Goal: Transaction & Acquisition: Purchase product/service

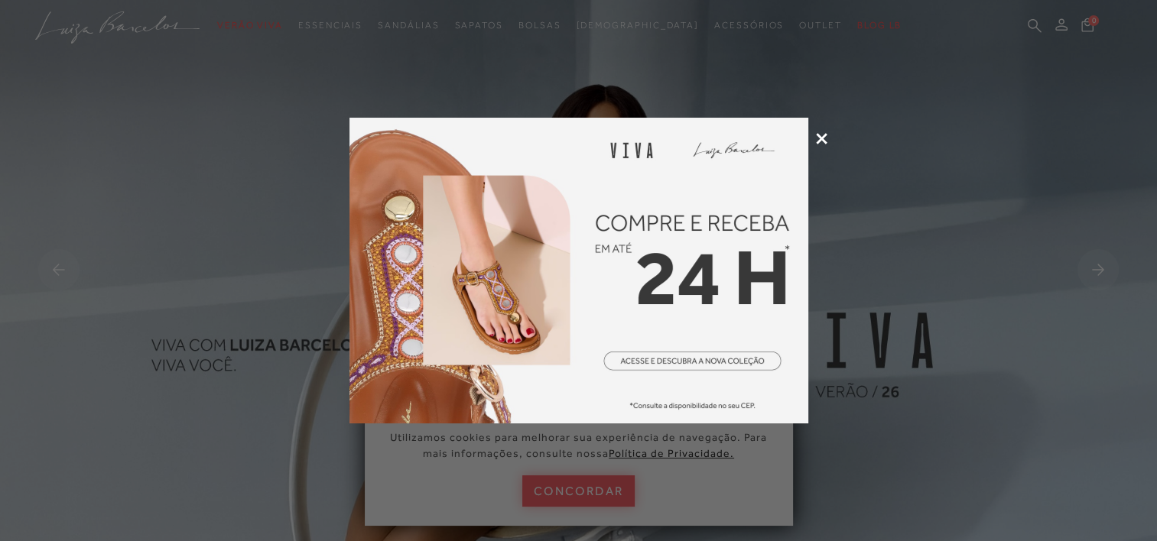
drag, startPoint x: 0, startPoint y: 0, endPoint x: 671, endPoint y: 362, distance: 762.5
click at [671, 362] on img at bounding box center [578, 271] width 459 height 306
click at [820, 138] on icon at bounding box center [821, 138] width 11 height 11
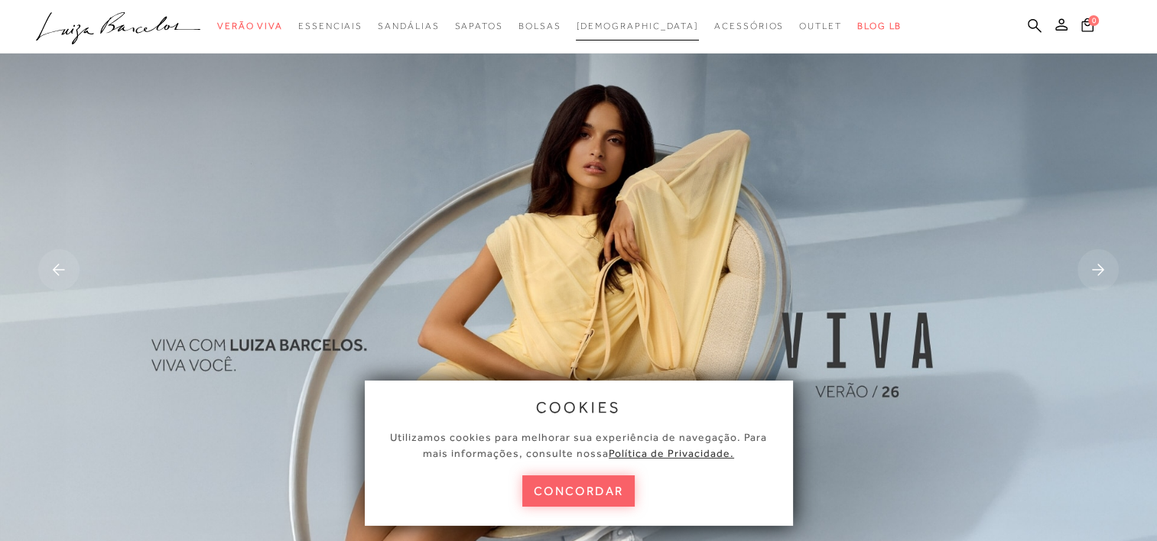
click at [622, 25] on span "[DEMOGRAPHIC_DATA]" at bounding box center [637, 26] width 123 height 11
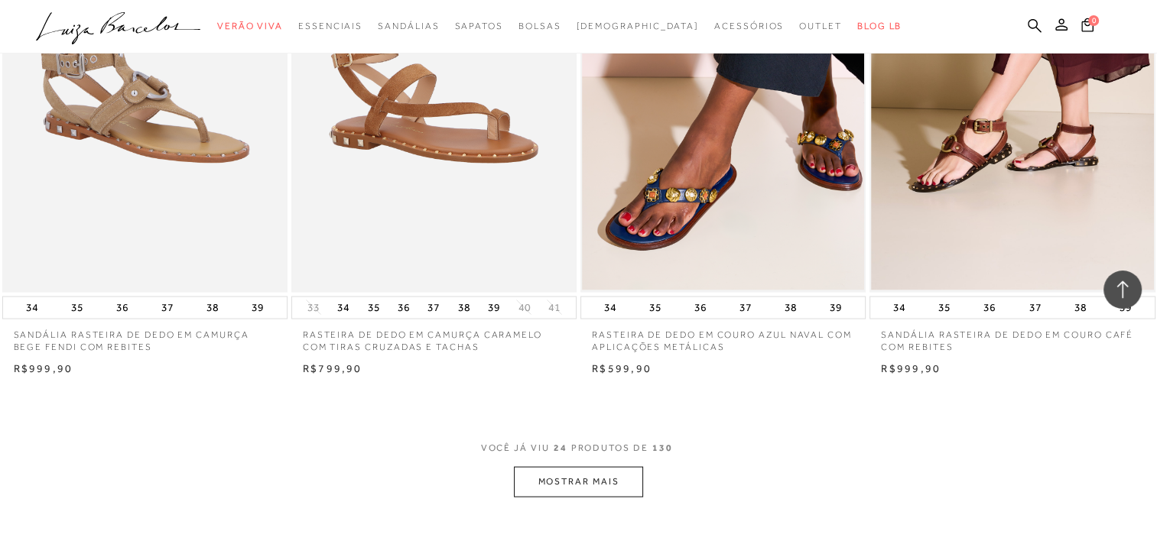
scroll to position [3011, 0]
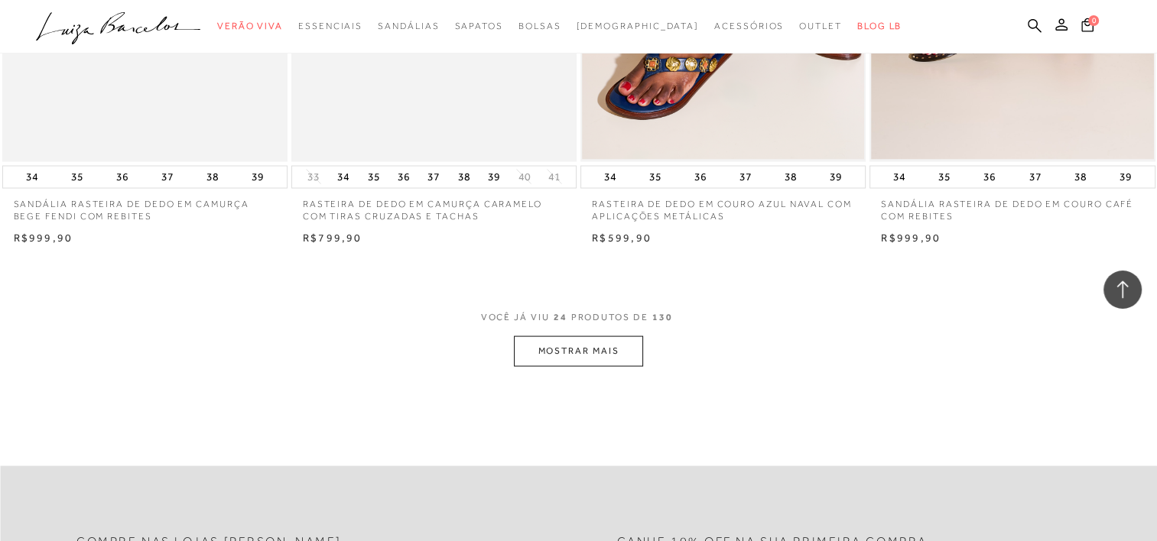
click at [557, 353] on button "MOSTRAR MAIS" at bounding box center [578, 351] width 128 height 30
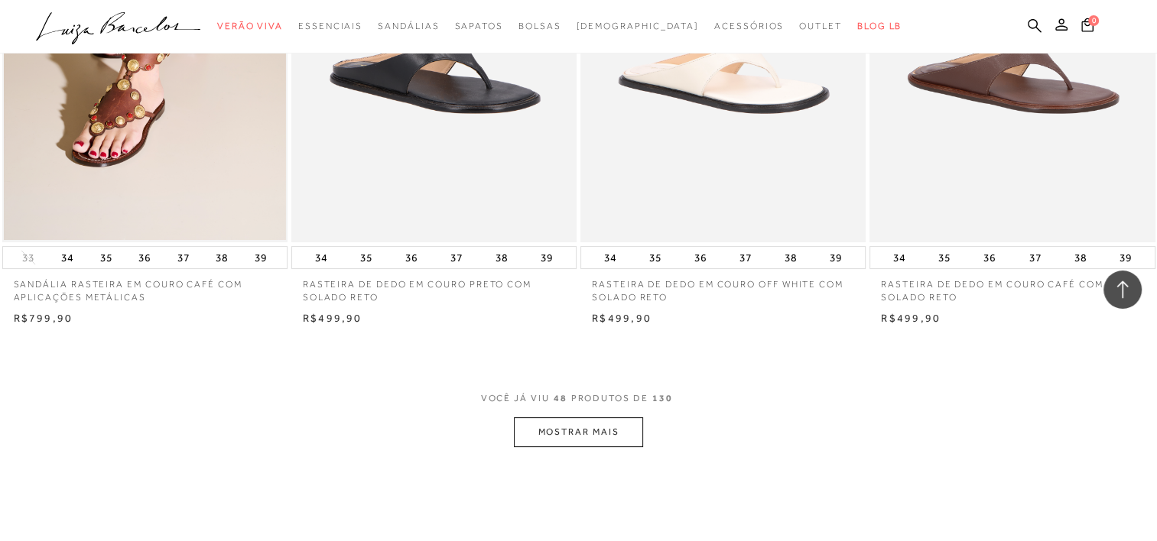
scroll to position [6110, 0]
click at [606, 428] on button "MOSTRAR MAIS" at bounding box center [578, 432] width 128 height 30
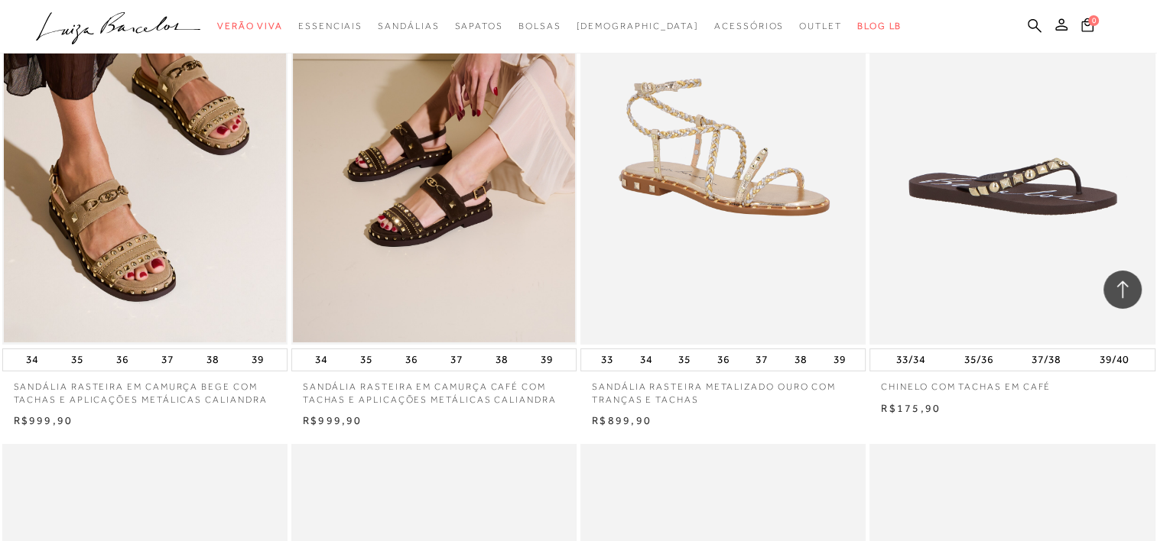
scroll to position [4951, 0]
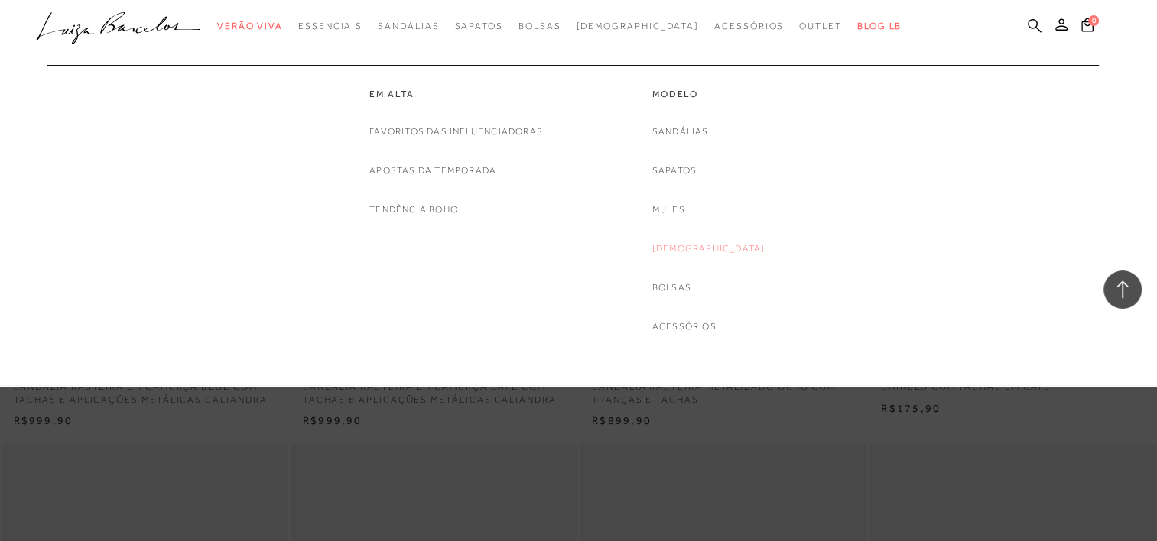
click at [706, 251] on link "[DEMOGRAPHIC_DATA]" at bounding box center [708, 249] width 113 height 16
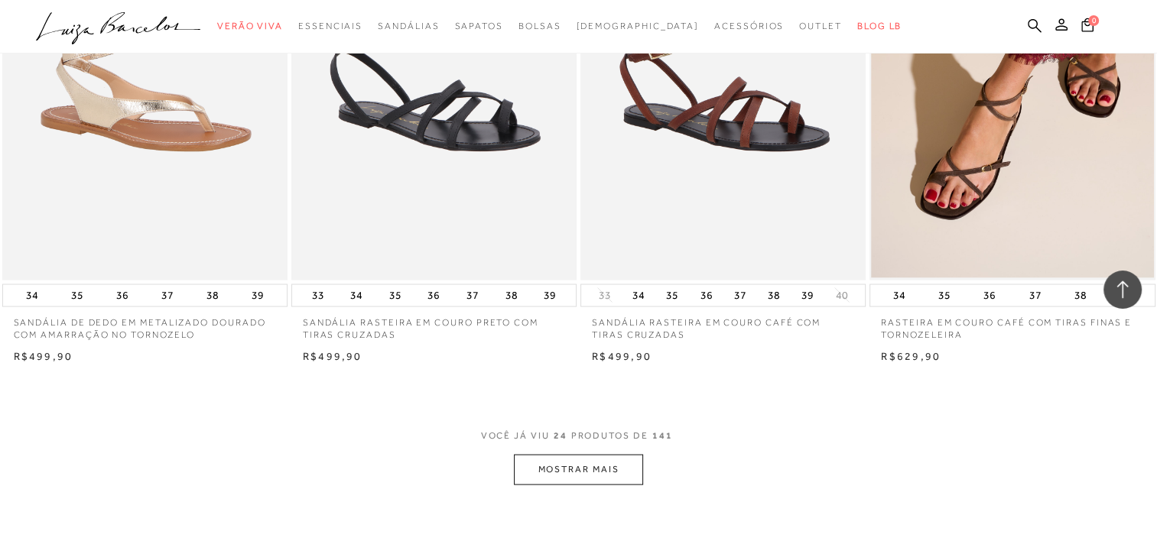
scroll to position [3040, 0]
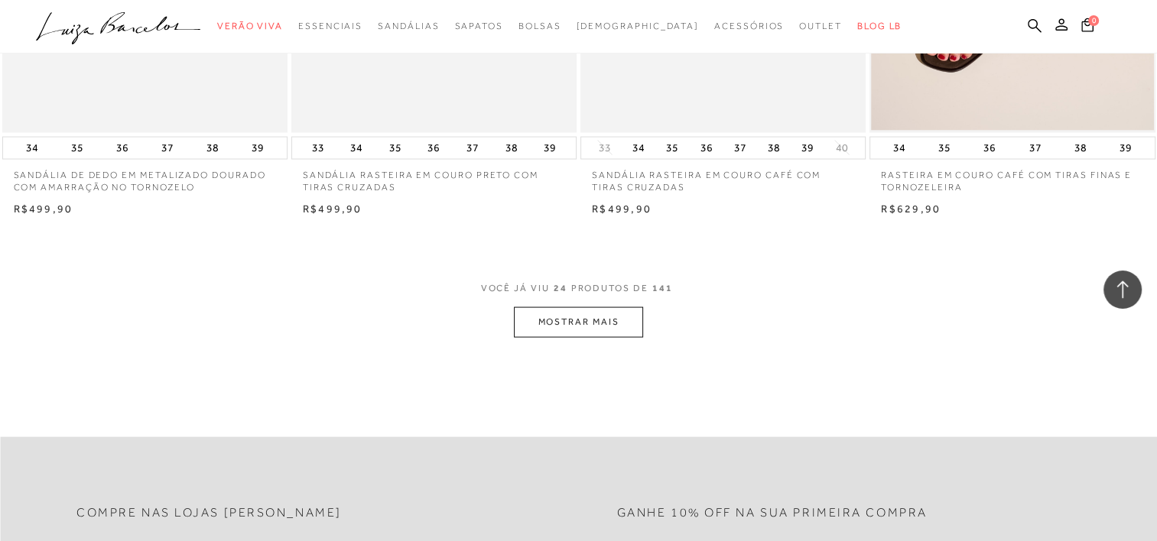
click at [580, 318] on button "MOSTRAR MAIS" at bounding box center [578, 322] width 128 height 30
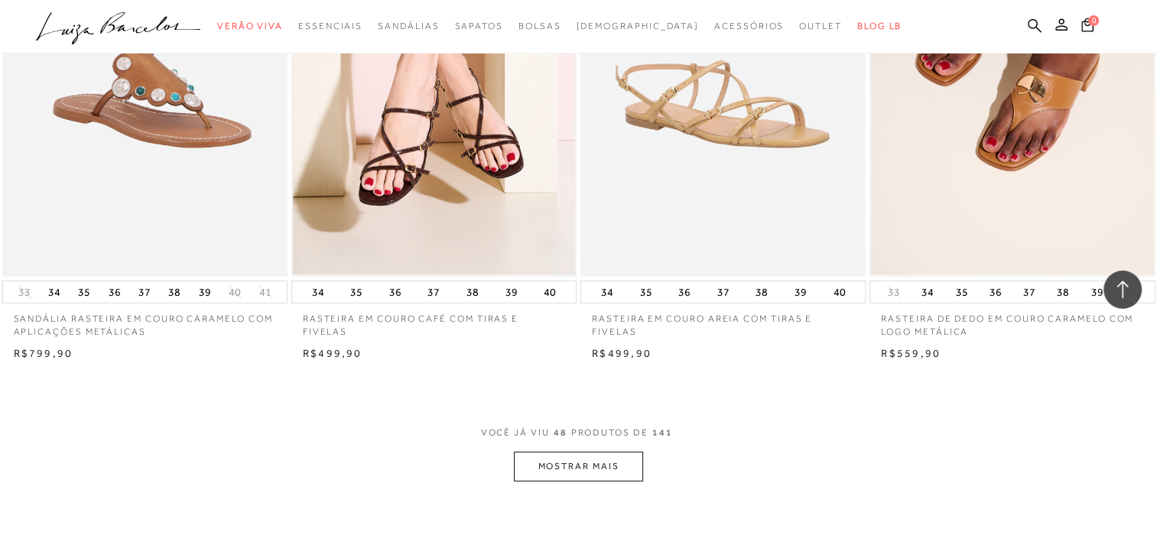
scroll to position [6055, 0]
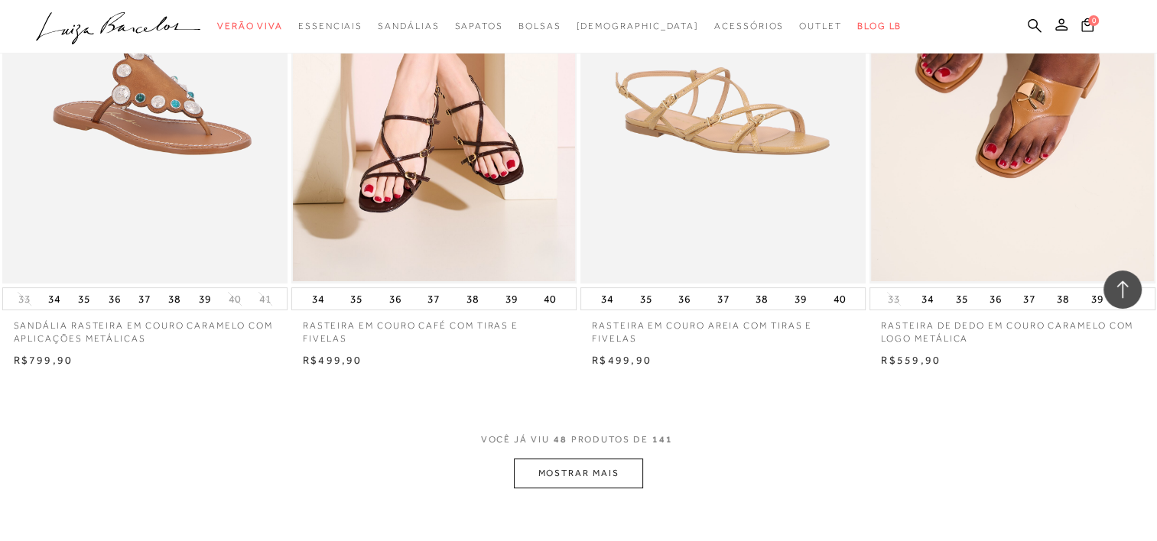
drag, startPoint x: 612, startPoint y: 467, endPoint x: 602, endPoint y: 468, distance: 10.0
click at [602, 468] on button "MOSTRAR MAIS" at bounding box center [578, 474] width 128 height 30
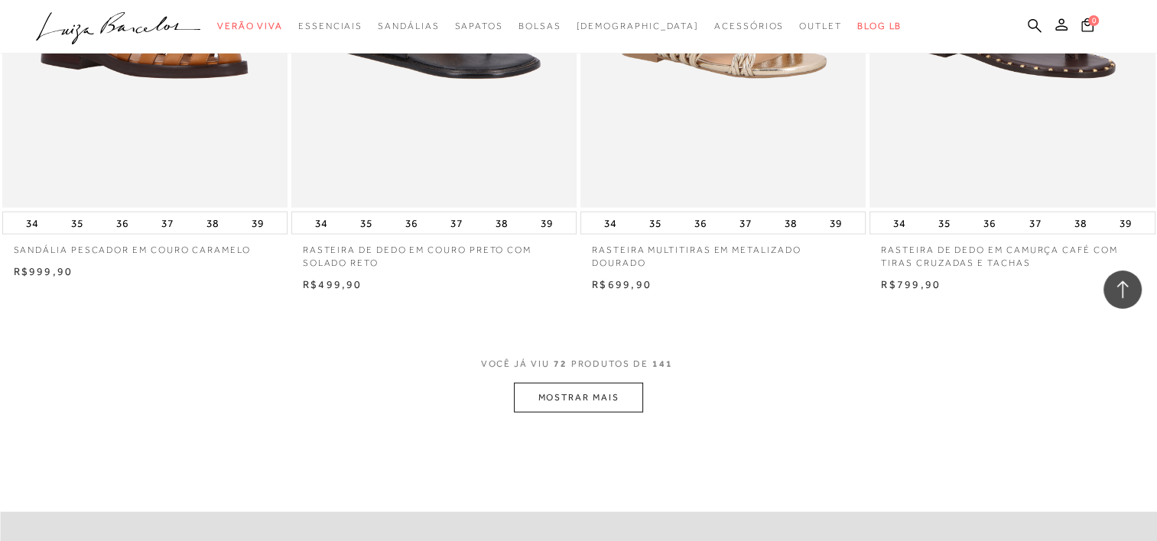
scroll to position [9309, 0]
click at [603, 384] on button "MOSTRAR MAIS" at bounding box center [578, 397] width 128 height 30
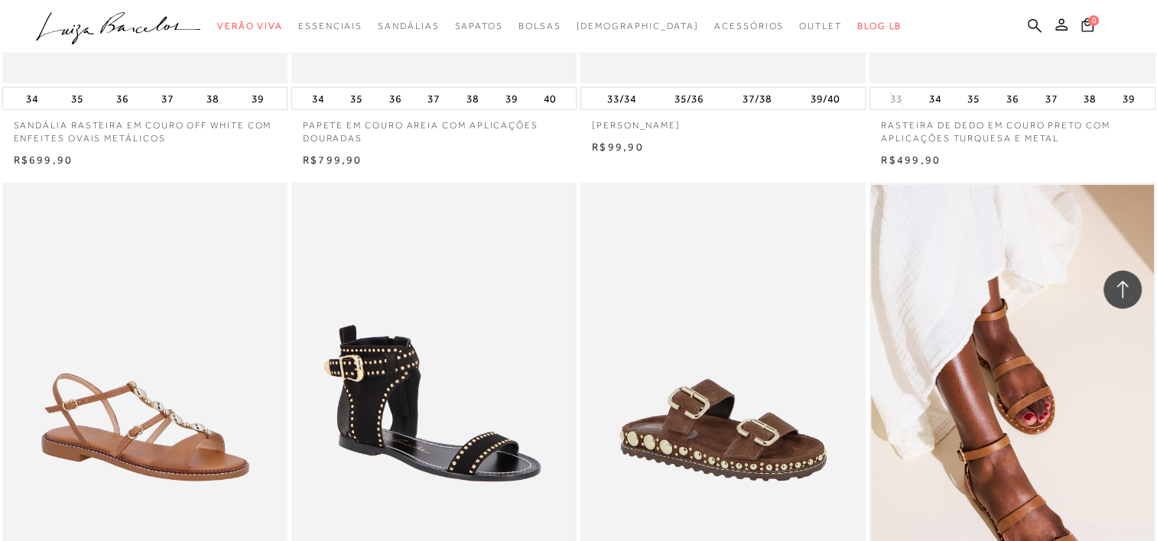
scroll to position [9961, 0]
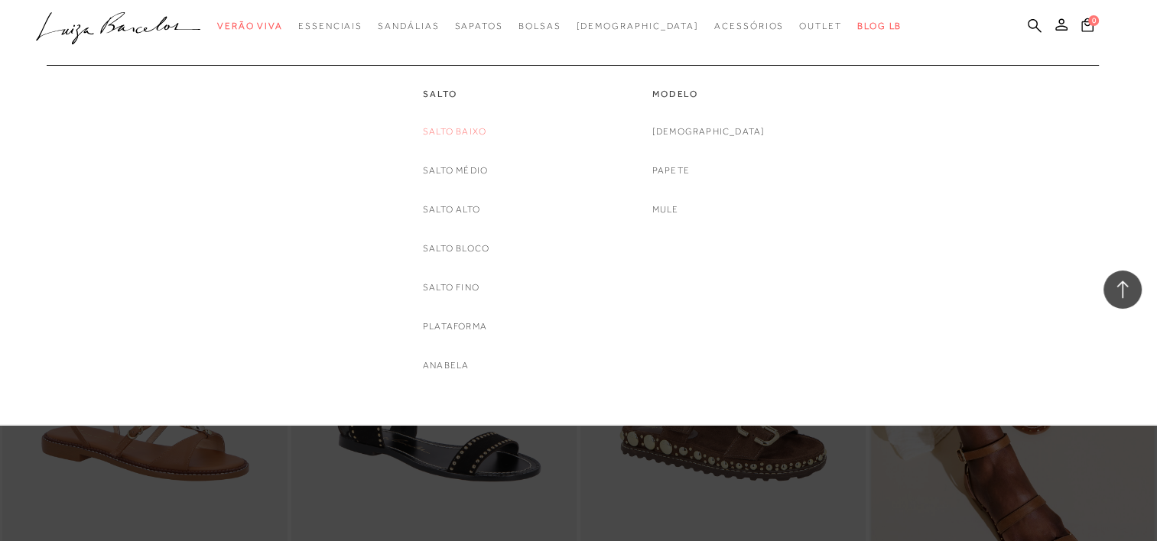
drag, startPoint x: 452, startPoint y: 125, endPoint x: 440, endPoint y: 134, distance: 14.2
click at [440, 134] on link "Salto Baixo" at bounding box center [454, 132] width 63 height 16
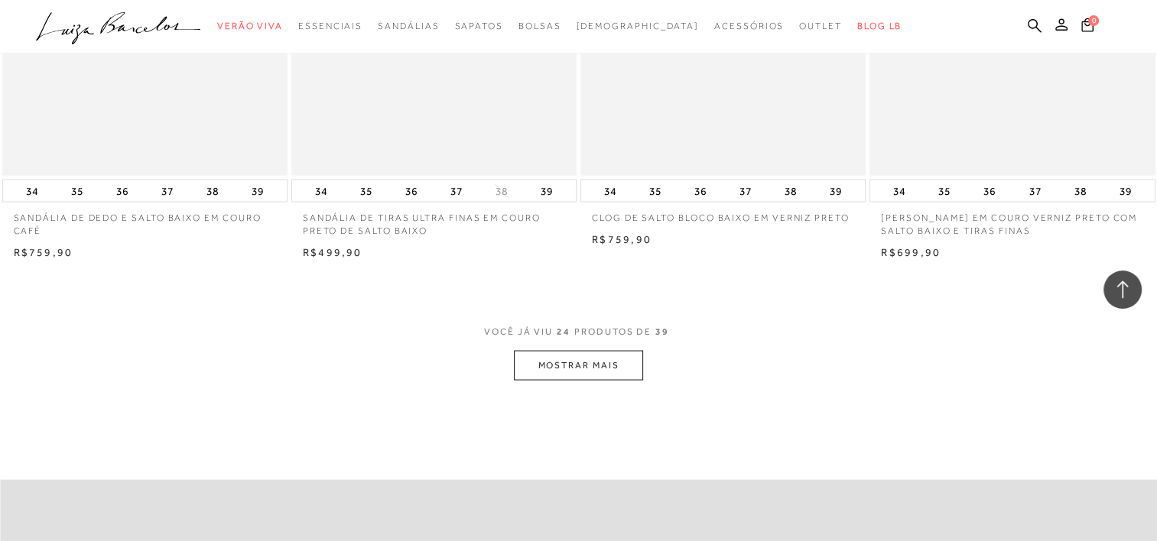
scroll to position [3008, 0]
drag, startPoint x: 556, startPoint y: 367, endPoint x: 544, endPoint y: 364, distance: 12.6
click at [544, 364] on button "MOSTRAR MAIS" at bounding box center [578, 367] width 128 height 30
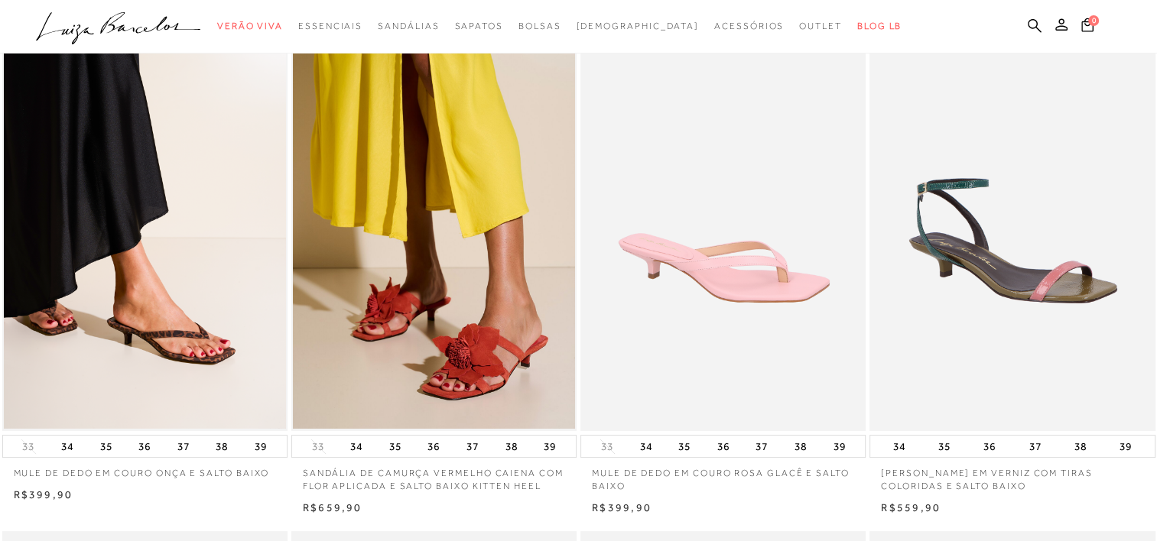
scroll to position [0, 0]
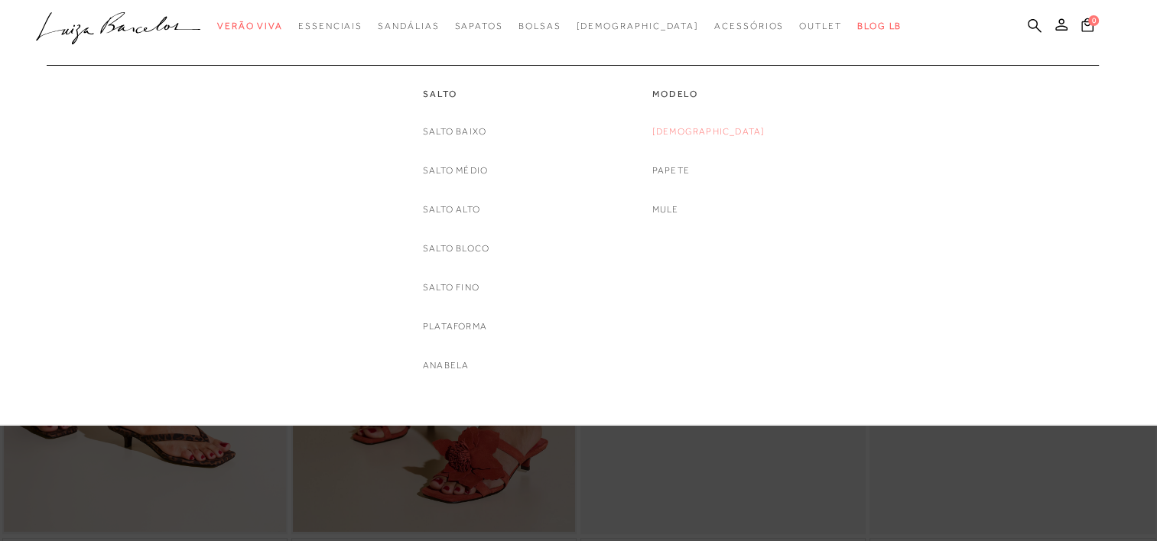
click at [712, 128] on link "[DEMOGRAPHIC_DATA]" at bounding box center [708, 132] width 113 height 16
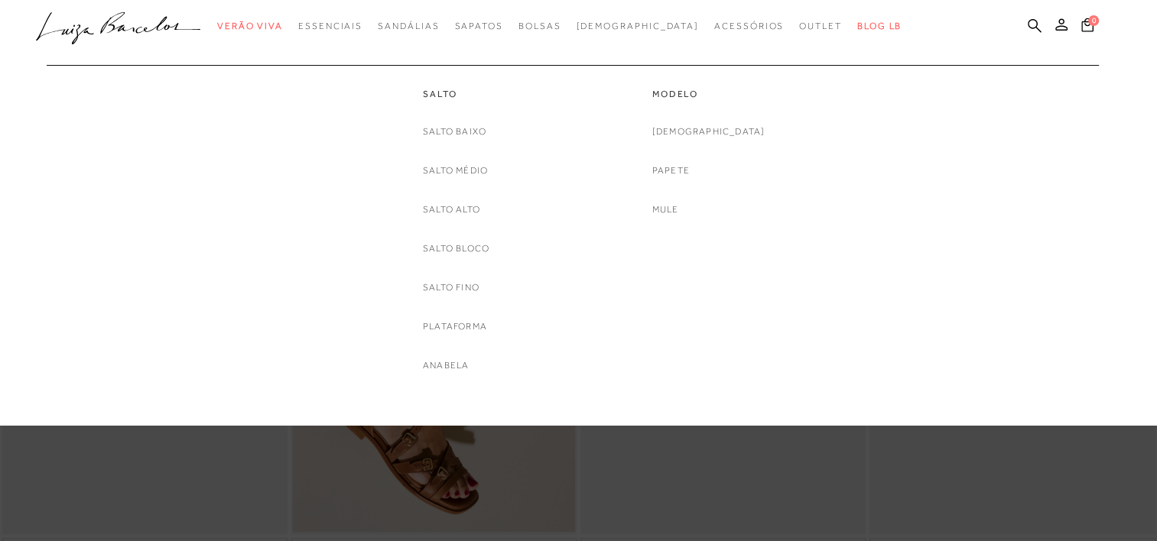
click at [679, 205] on link "Mule" at bounding box center [665, 210] width 27 height 16
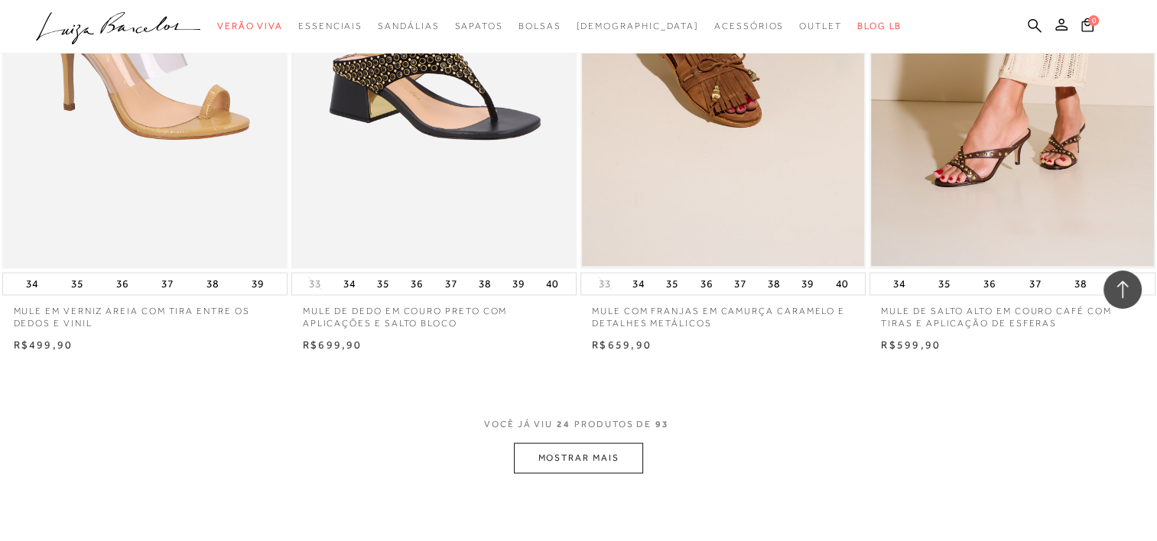
scroll to position [2902, 0]
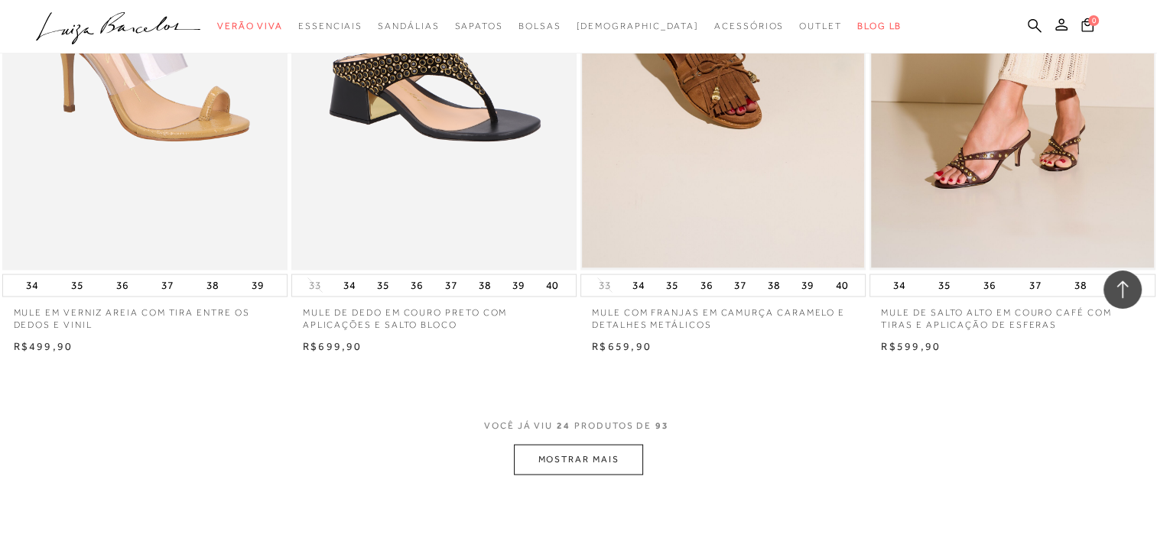
click at [602, 455] on button "MOSTRAR MAIS" at bounding box center [578, 460] width 128 height 30
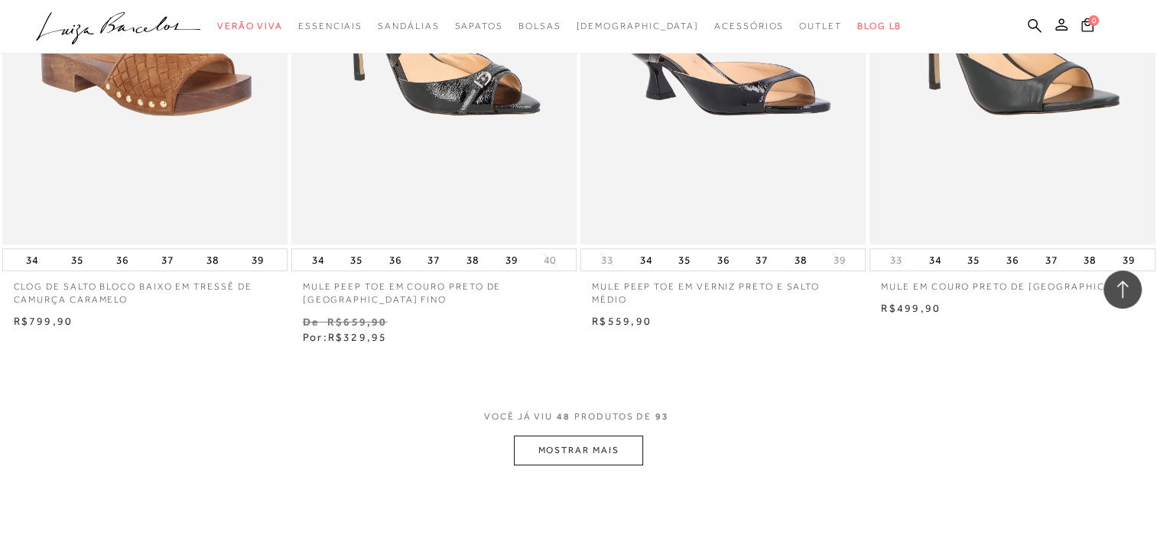
scroll to position [6126, 0]
click at [602, 455] on button "MOSTRAR MAIS" at bounding box center [578, 451] width 128 height 30
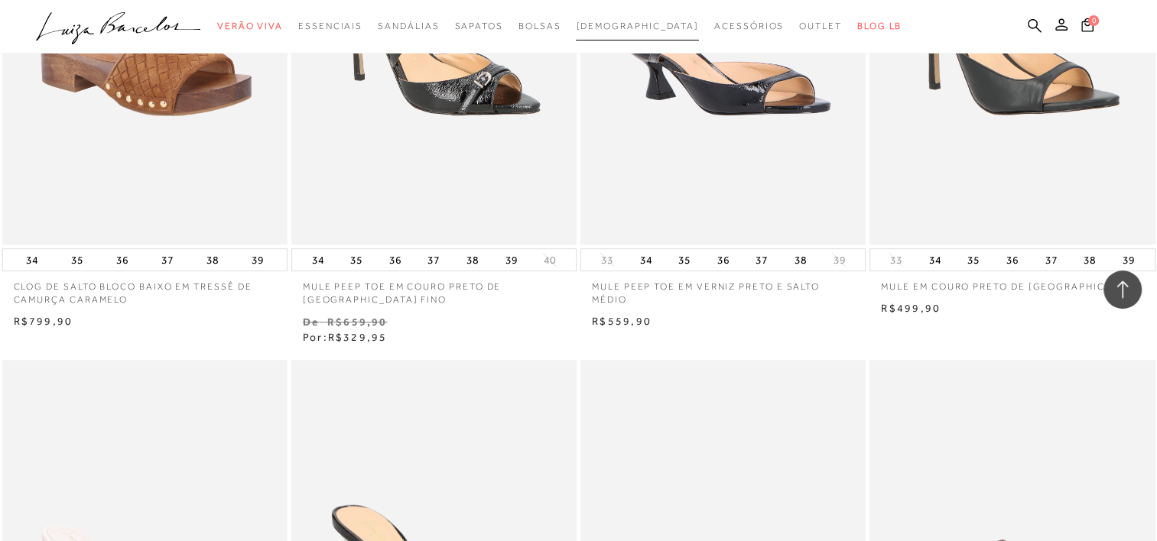
click at [628, 21] on span "[DEMOGRAPHIC_DATA]" at bounding box center [637, 26] width 123 height 11
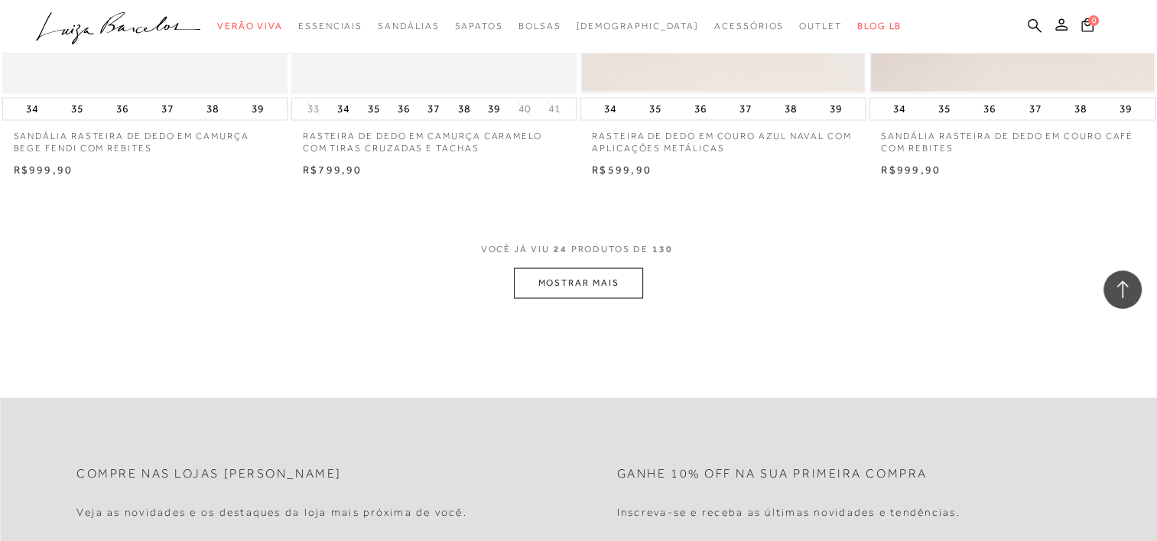
scroll to position [3078, 0]
click at [609, 287] on button "MOSTRAR MAIS" at bounding box center [578, 284] width 128 height 30
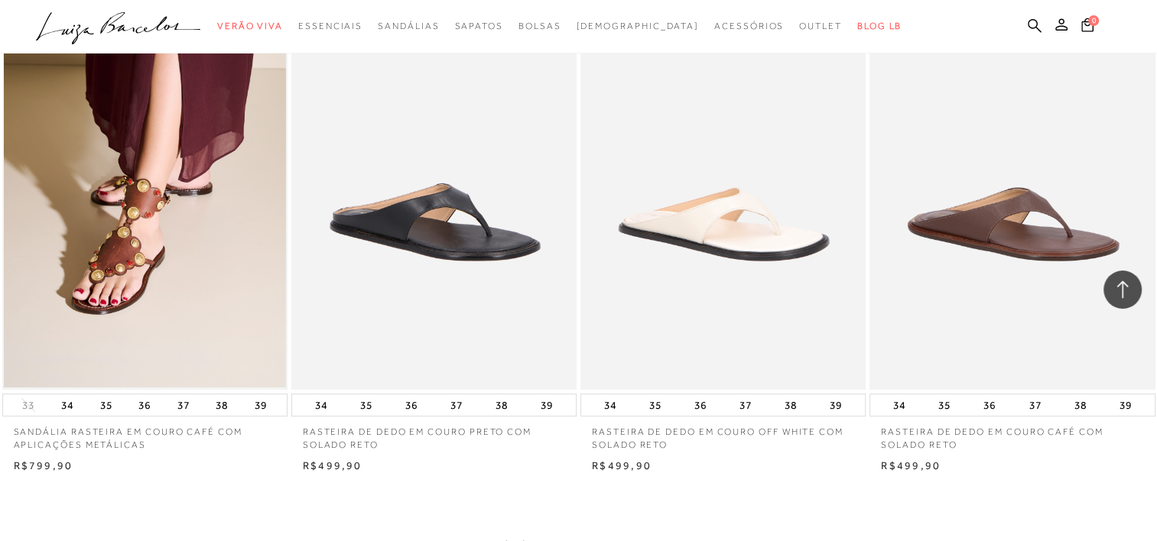
scroll to position [6028, 0]
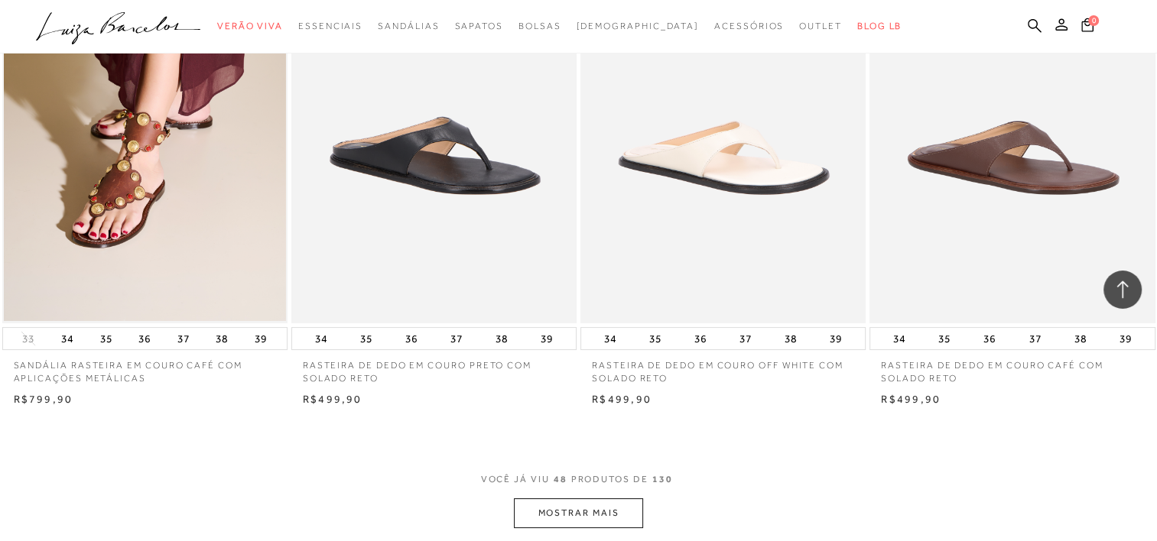
click at [574, 515] on button "MOSTRAR MAIS" at bounding box center [578, 513] width 128 height 30
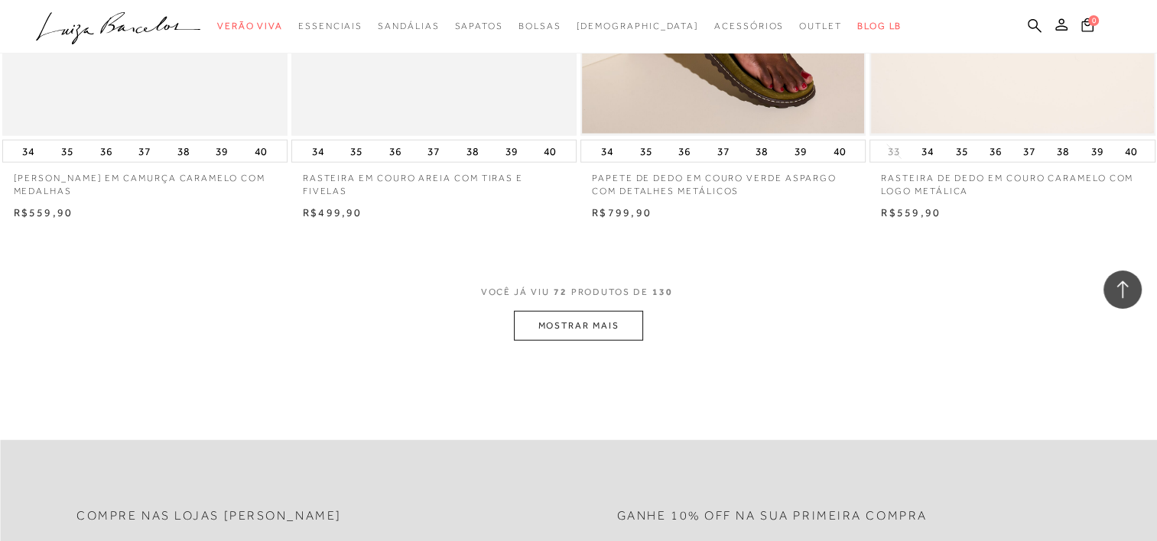
scroll to position [9413, 0]
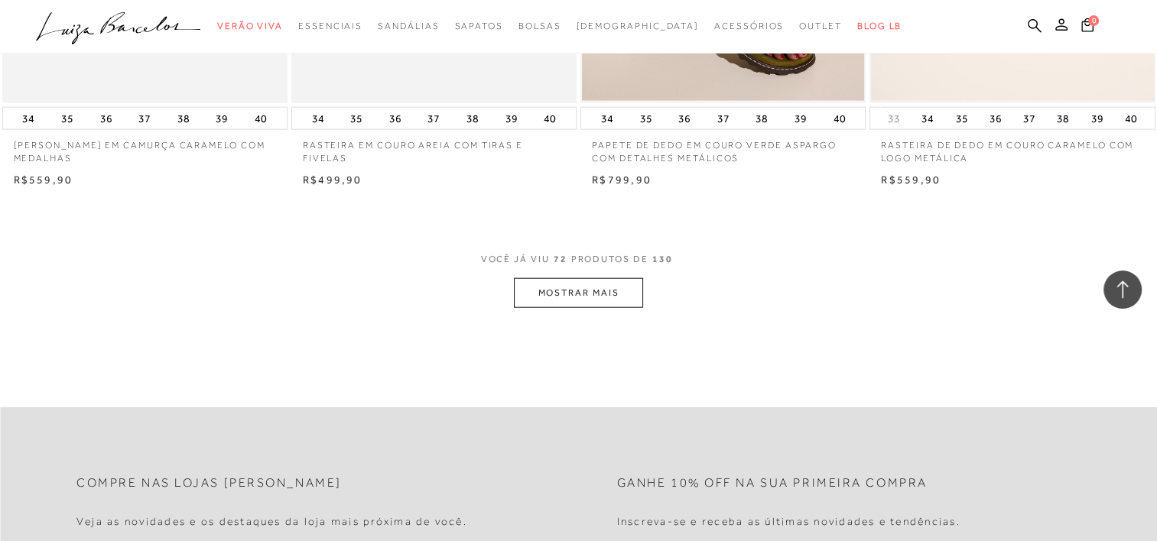
click at [551, 299] on button "MOSTRAR MAIS" at bounding box center [578, 293] width 128 height 30
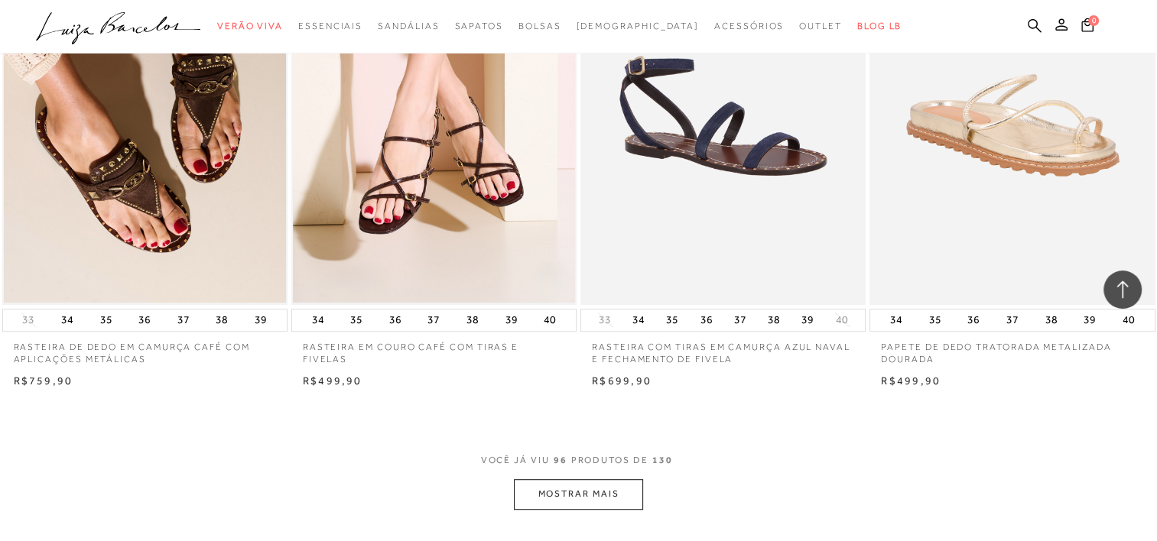
scroll to position [12546, 0]
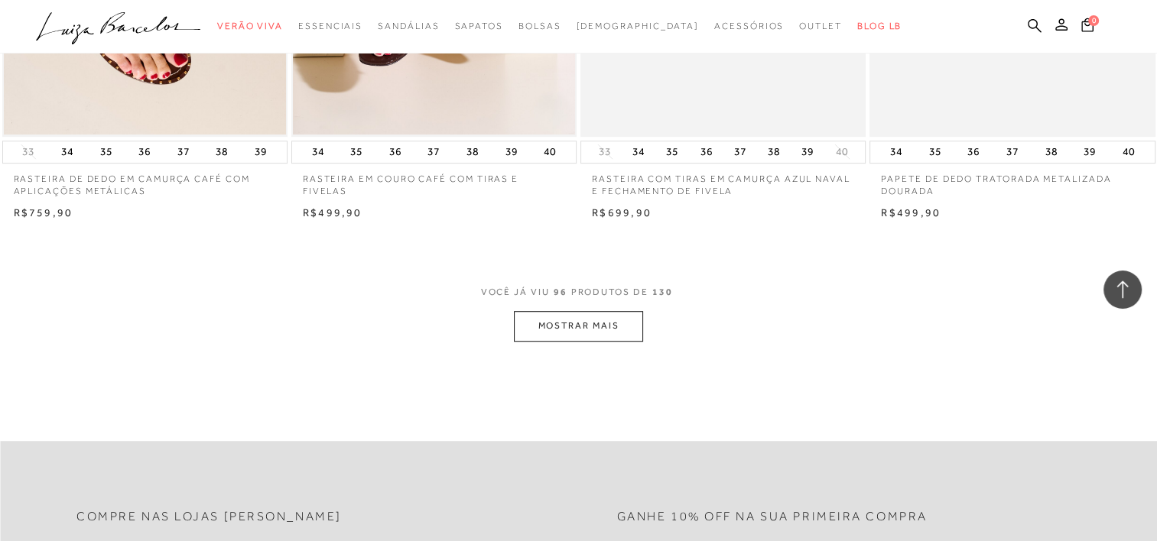
click at [557, 323] on button "MOSTRAR MAIS" at bounding box center [578, 326] width 128 height 30
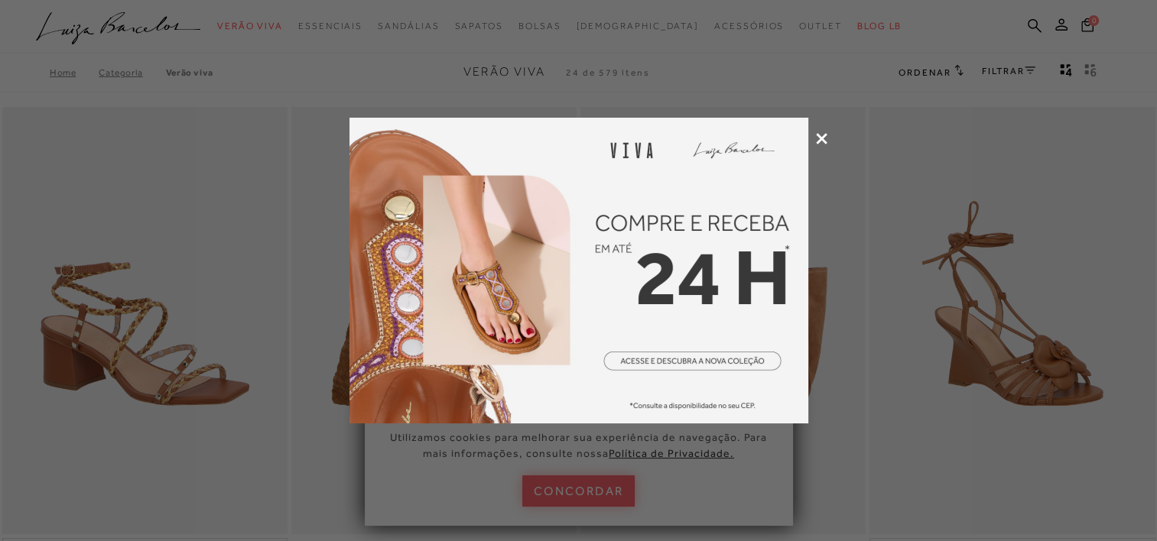
click at [823, 141] on icon at bounding box center [821, 138] width 11 height 11
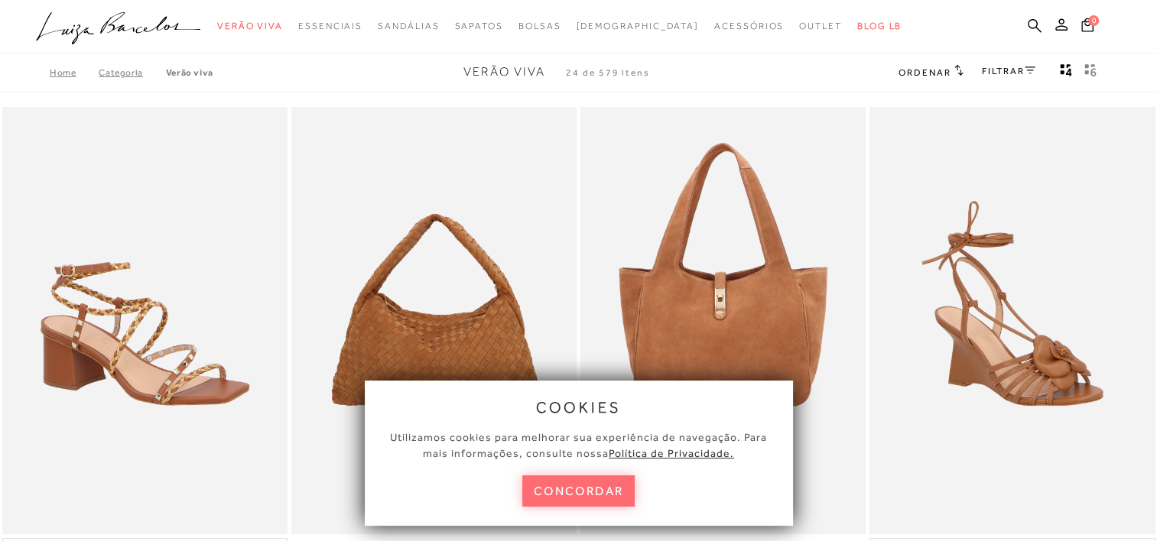
click at [546, 498] on button "concordar" at bounding box center [578, 491] width 113 height 31
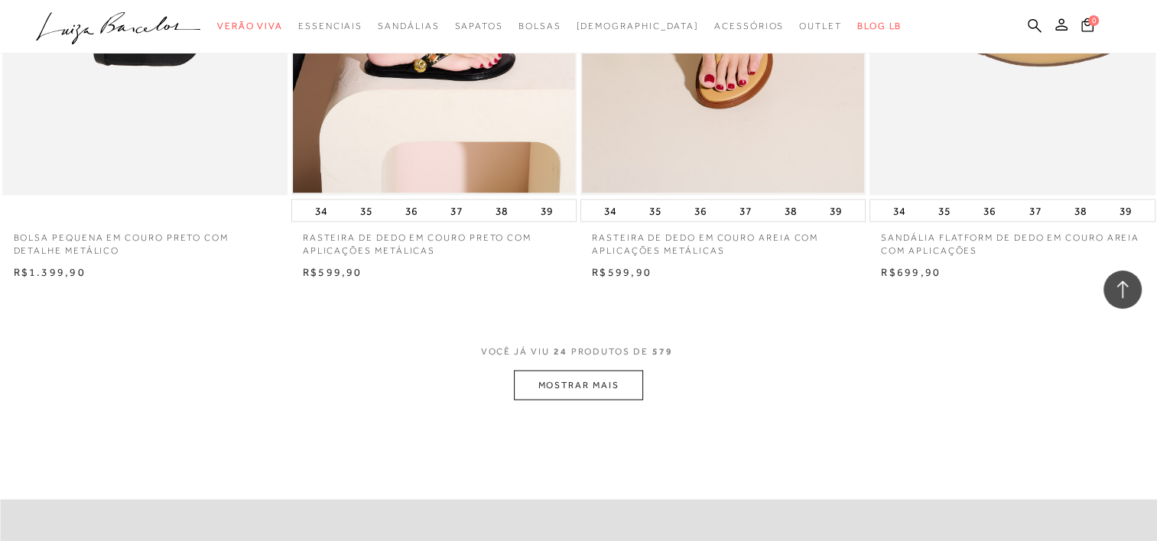
scroll to position [2988, 0]
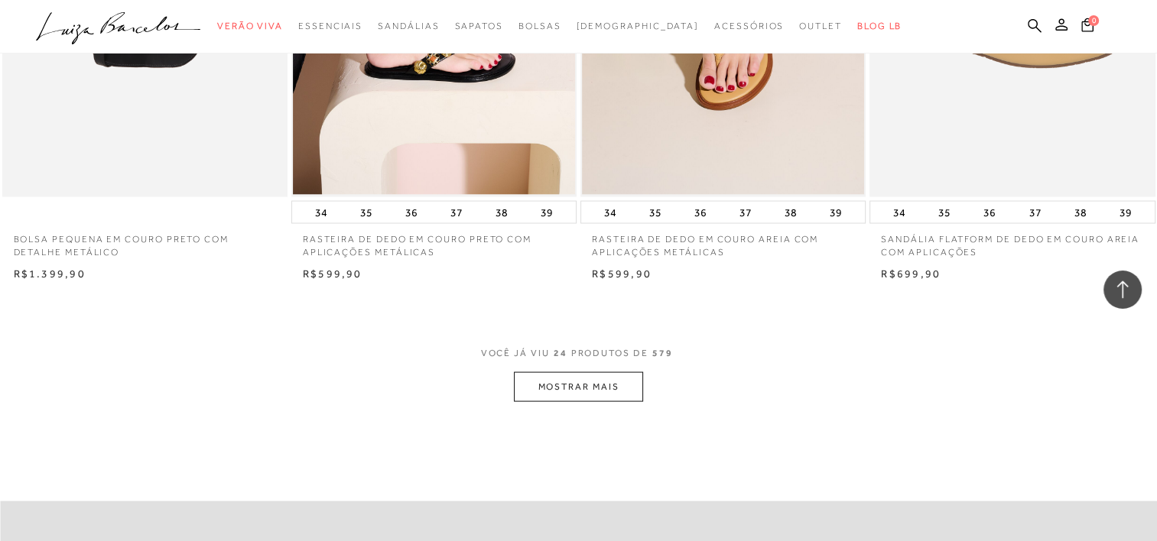
click at [581, 393] on button "MOSTRAR MAIS" at bounding box center [578, 387] width 128 height 30
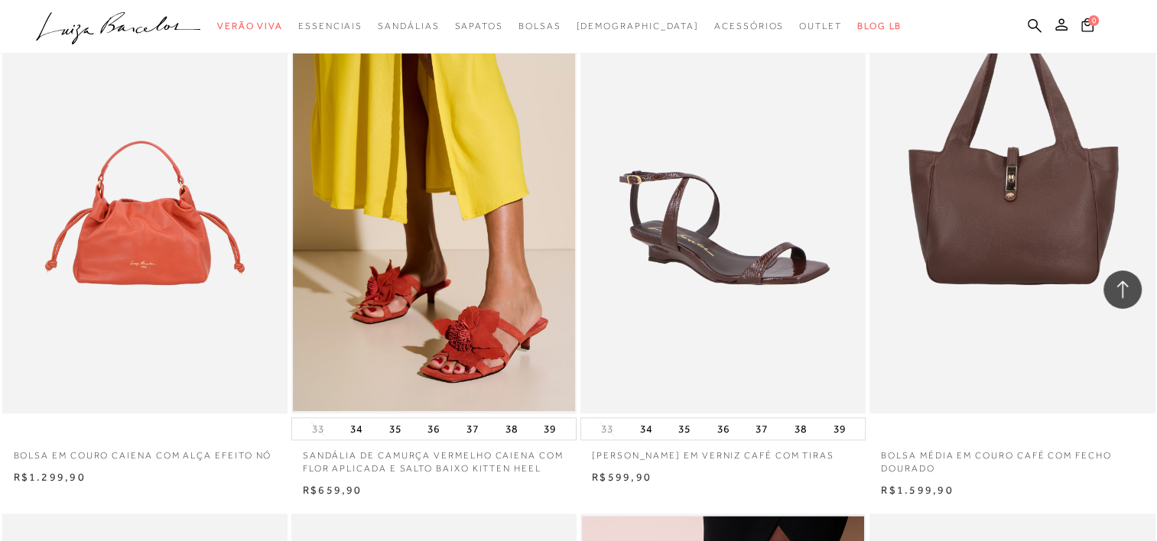
scroll to position [1495, 0]
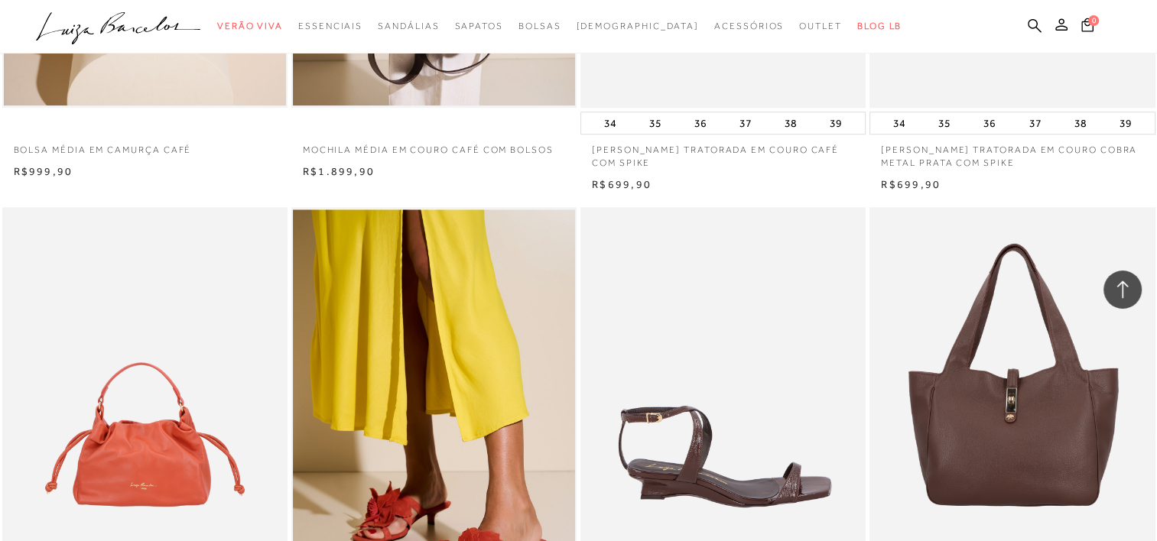
click at [697, 453] on img at bounding box center [724, 421] width 284 height 428
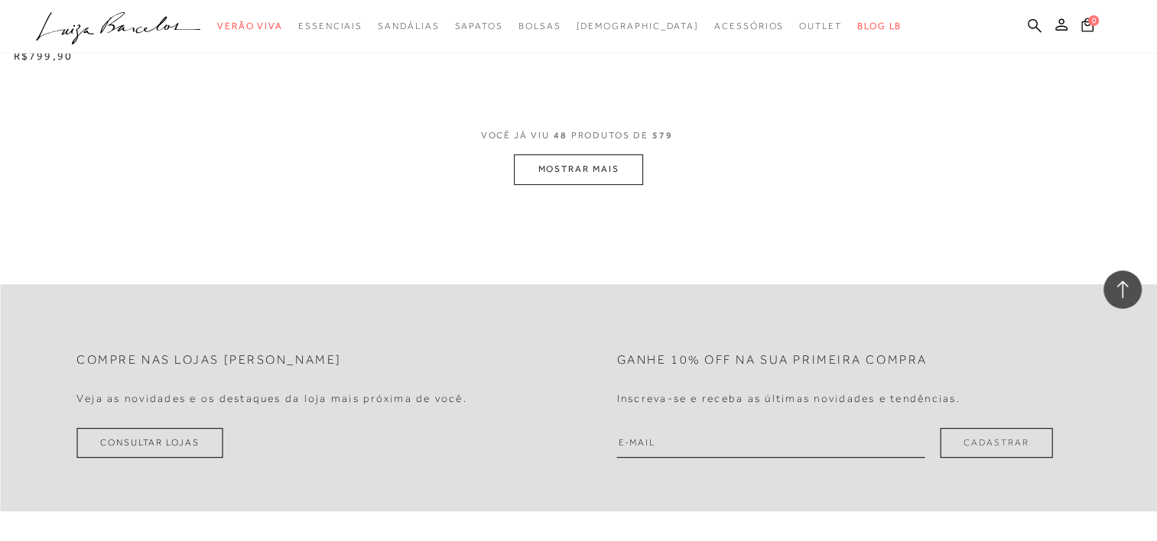
scroll to position [6385, 0]
click at [596, 165] on button "MOSTRAR MAIS" at bounding box center [578, 169] width 128 height 30
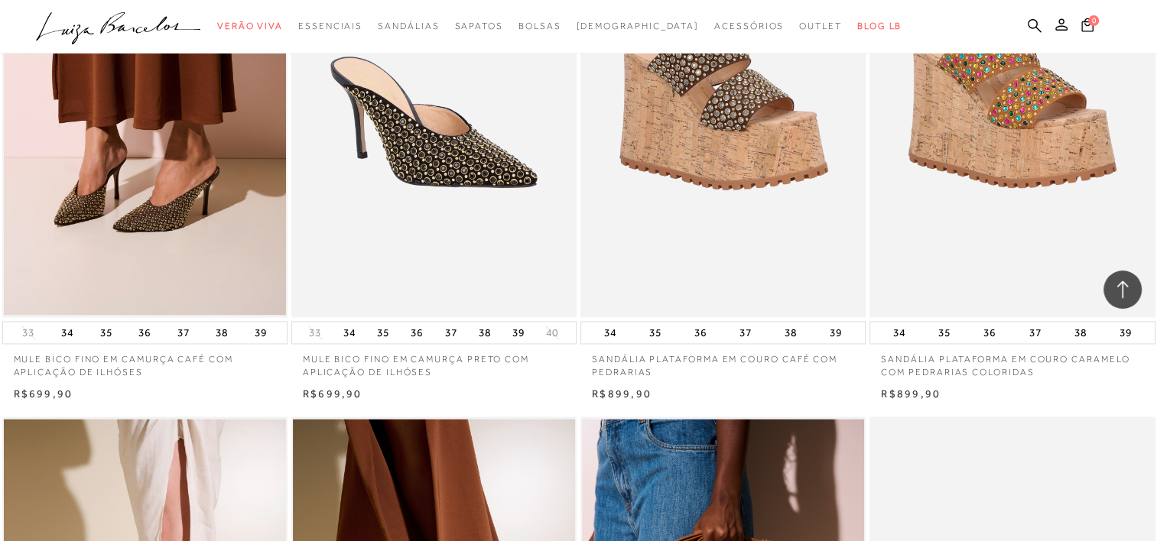
scroll to position [8144, 0]
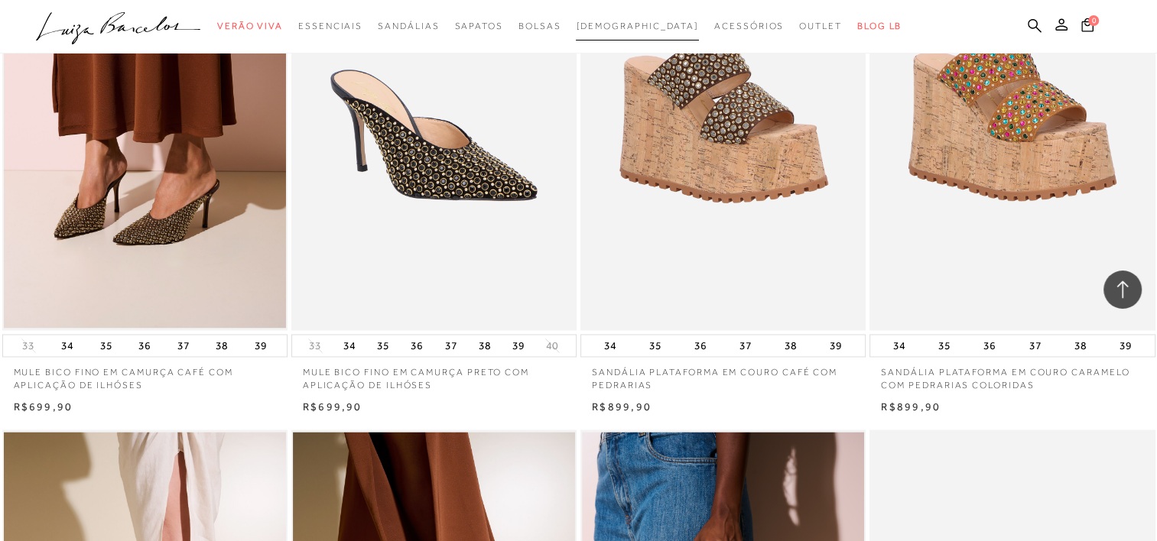
click at [628, 22] on span "[DEMOGRAPHIC_DATA]" at bounding box center [637, 26] width 123 height 11
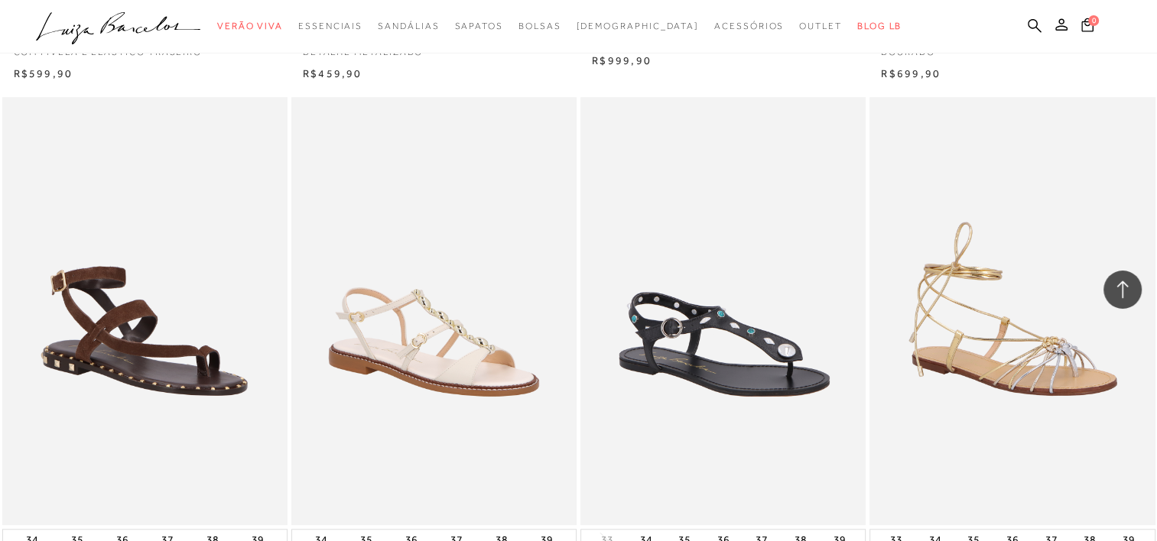
scroll to position [1064, 0]
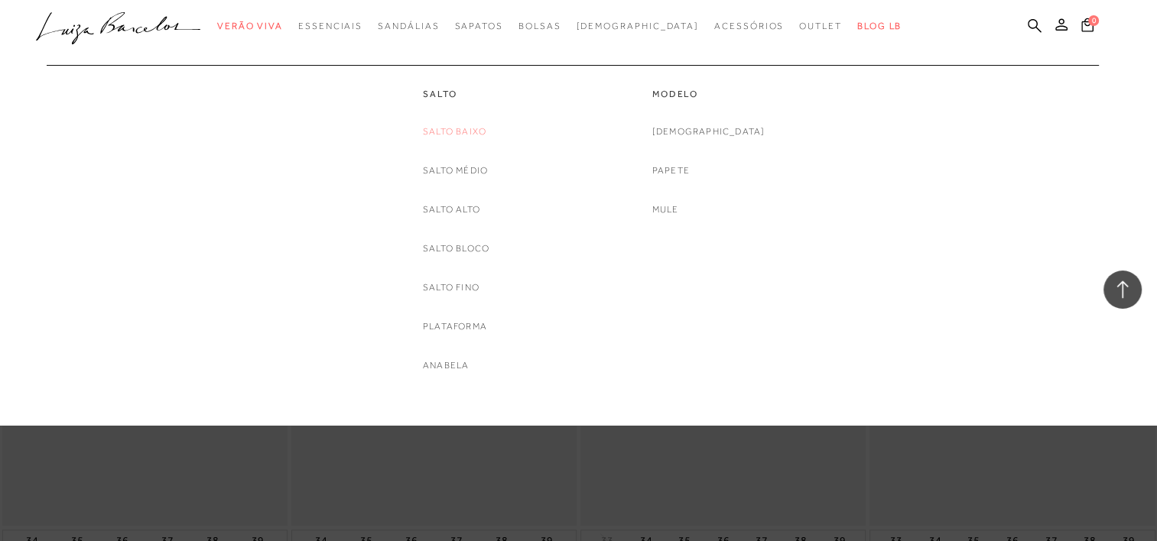
click at [441, 125] on link "Salto Baixo" at bounding box center [454, 132] width 63 height 16
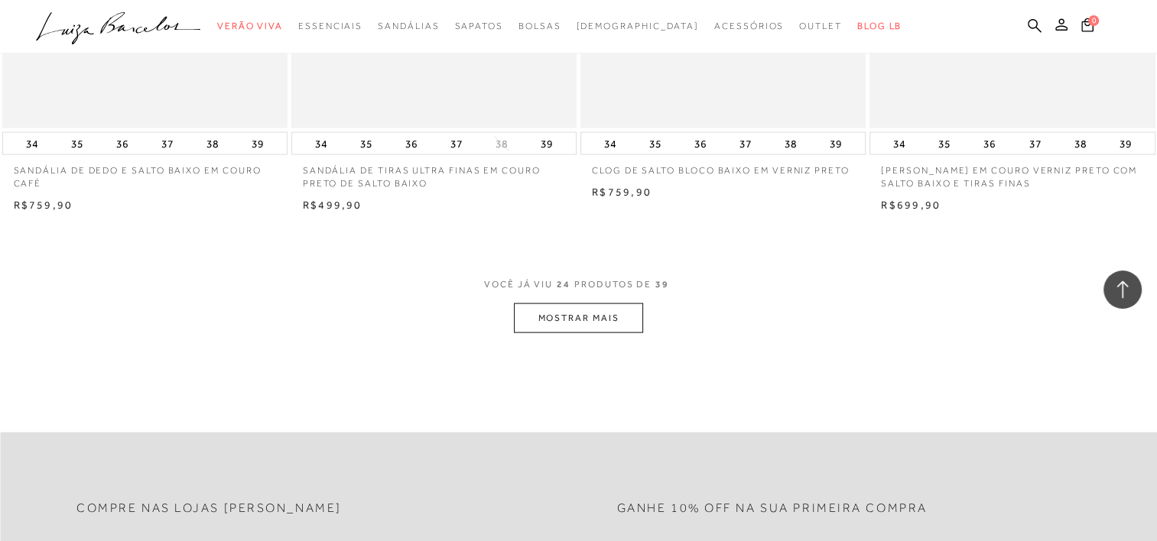
scroll to position [3064, 0]
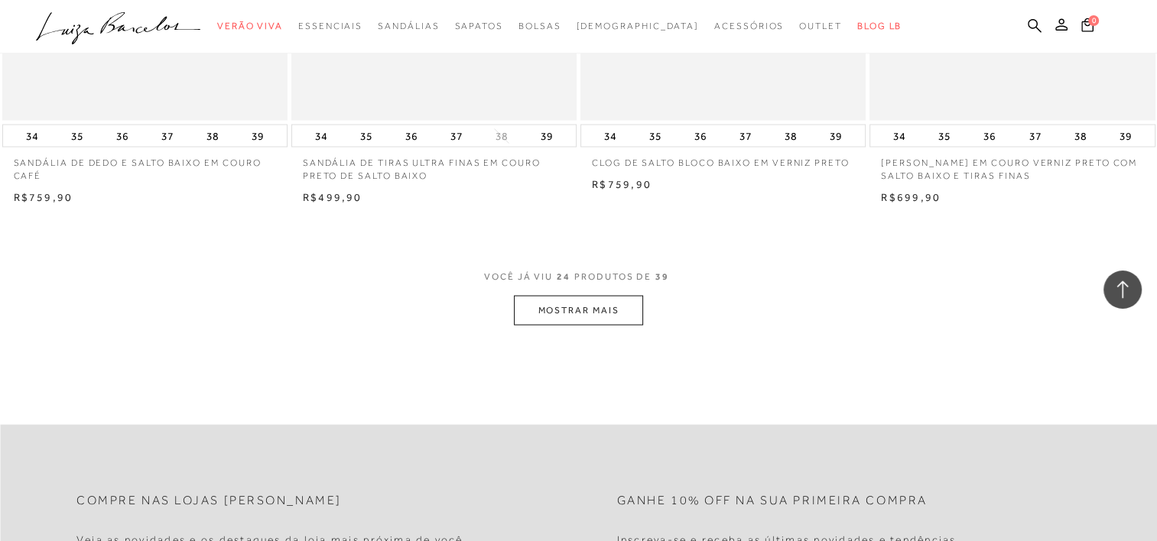
click at [627, 305] on button "MOSTRAR MAIS" at bounding box center [578, 311] width 128 height 30
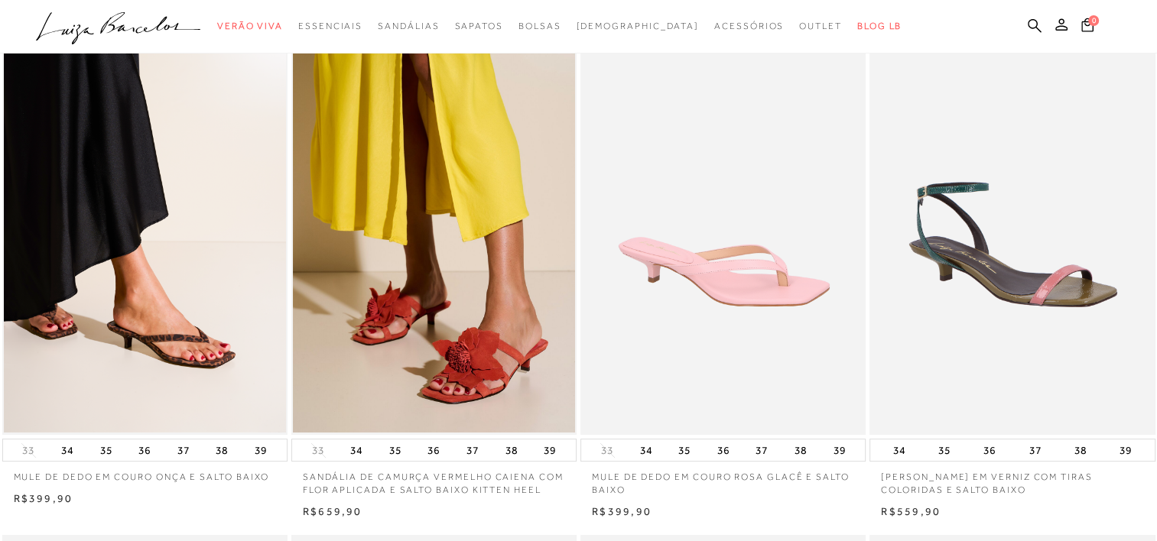
scroll to position [0, 0]
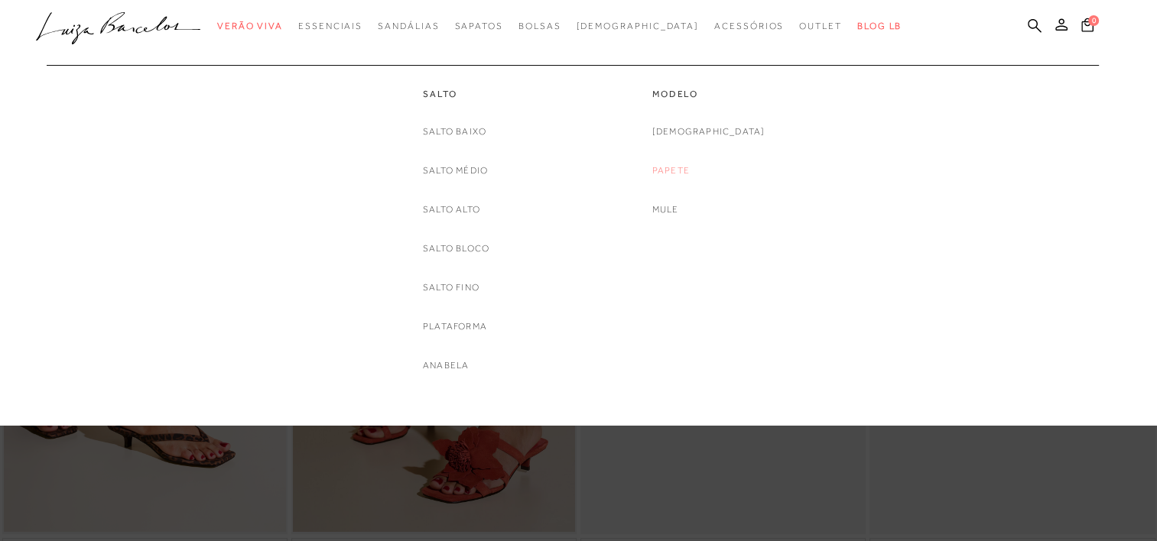
click at [690, 170] on link "Papete" at bounding box center [670, 171] width 37 height 16
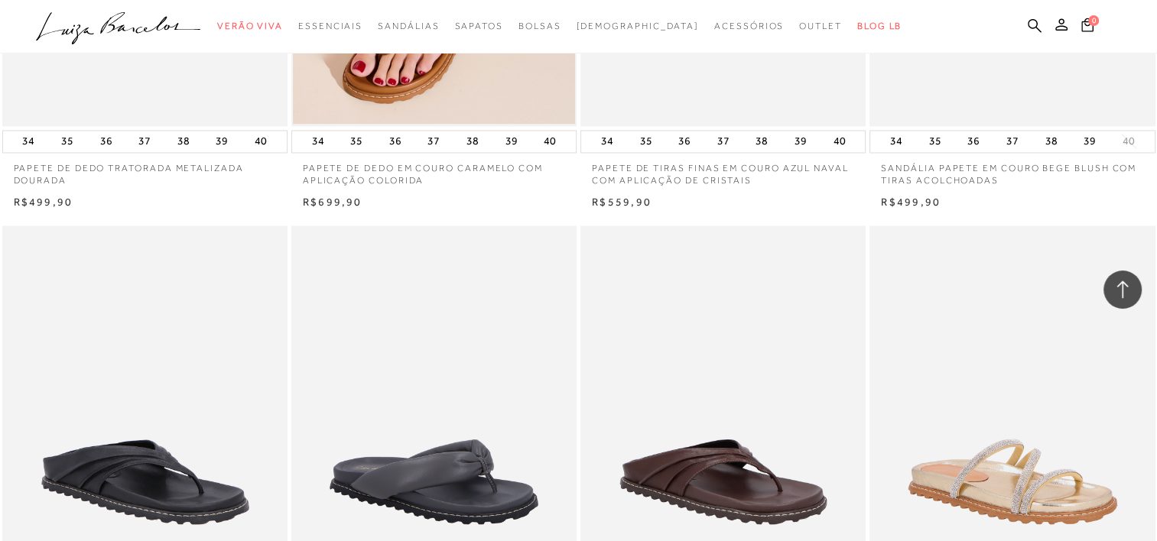
scroll to position [2770, 0]
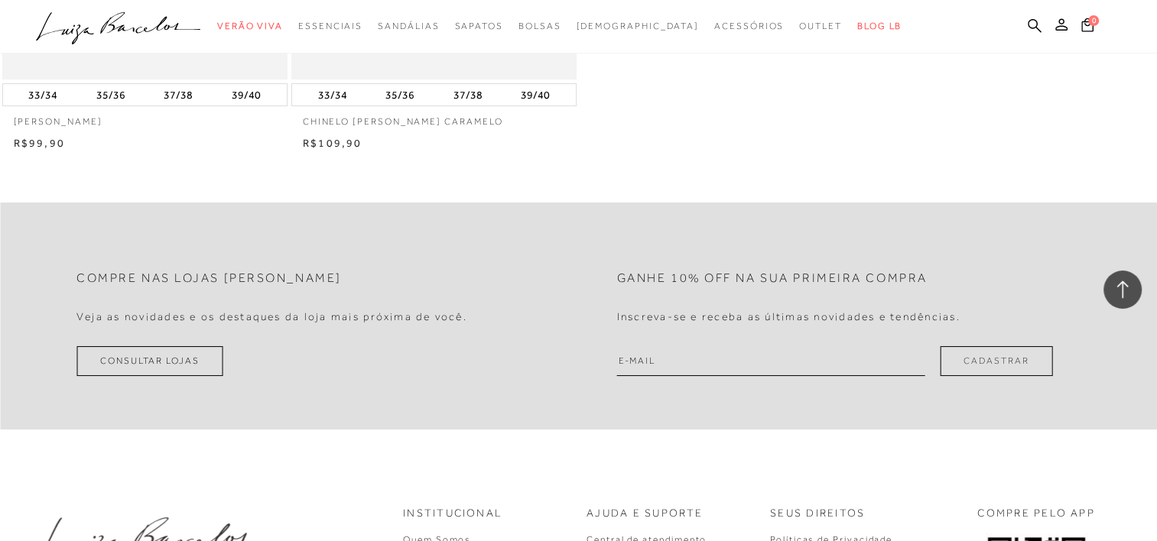
scroll to position [17366, 0]
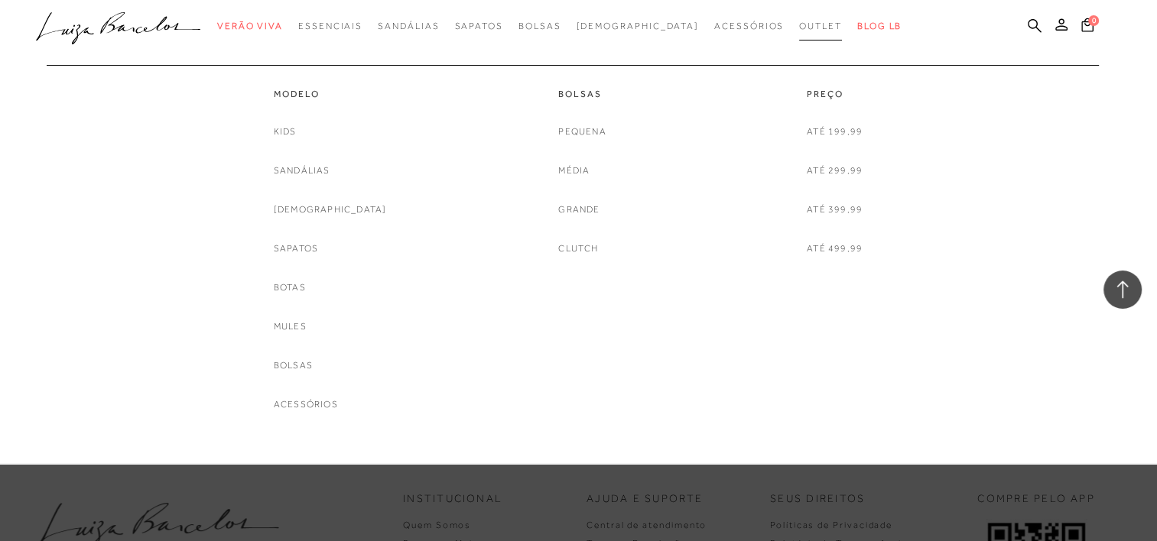
drag, startPoint x: 788, startPoint y: 19, endPoint x: 777, endPoint y: 23, distance: 12.1
click at [799, 23] on span "Outlet" at bounding box center [820, 26] width 43 height 11
click at [329, 209] on link "[DEMOGRAPHIC_DATA]" at bounding box center [330, 210] width 113 height 16
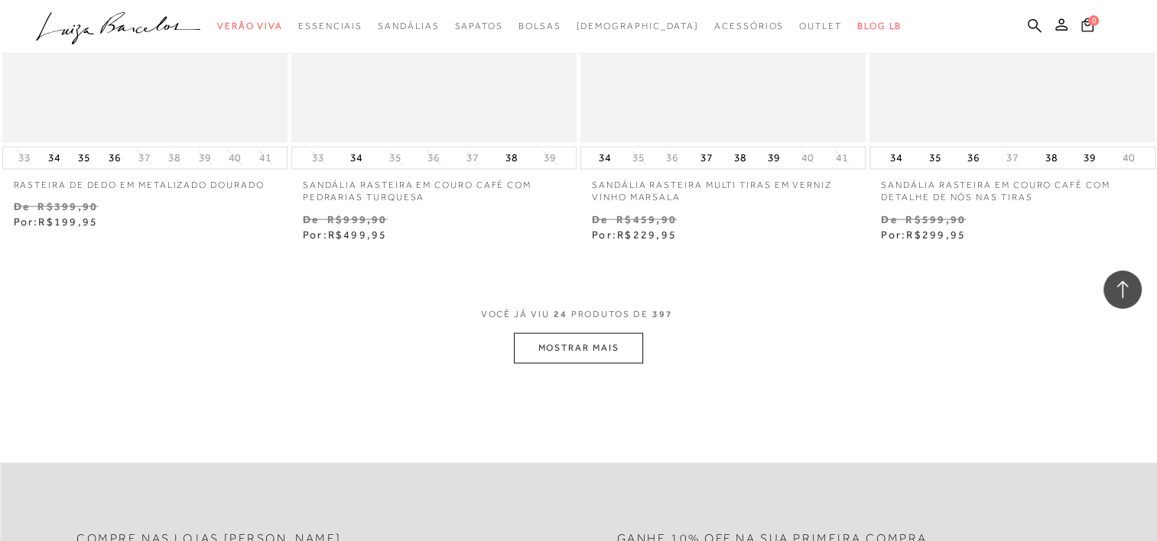
scroll to position [3122, 0]
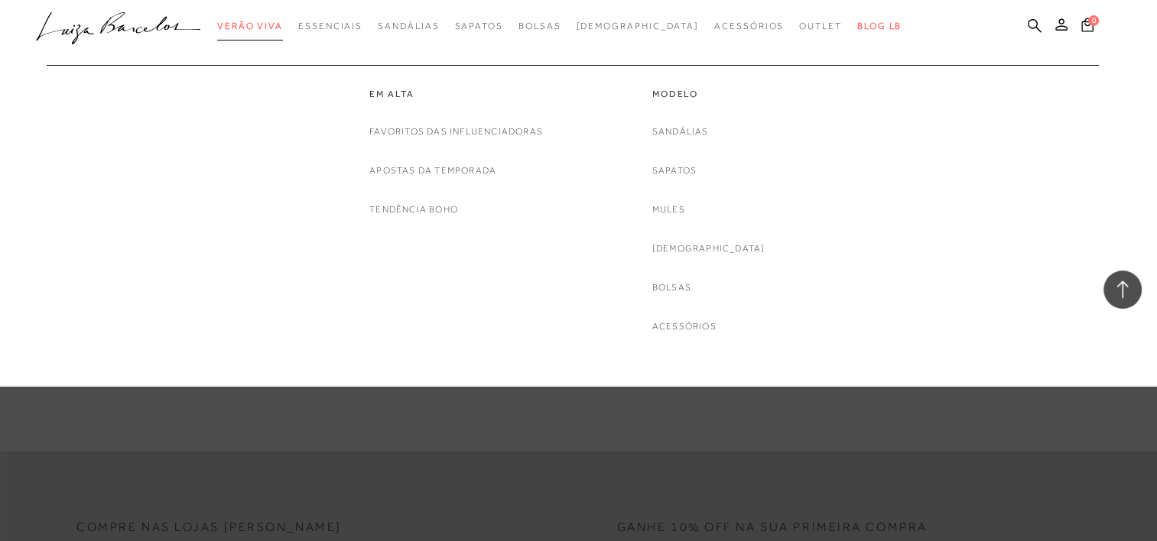
click at [283, 23] on span "Verão Viva" at bounding box center [250, 26] width 66 height 11
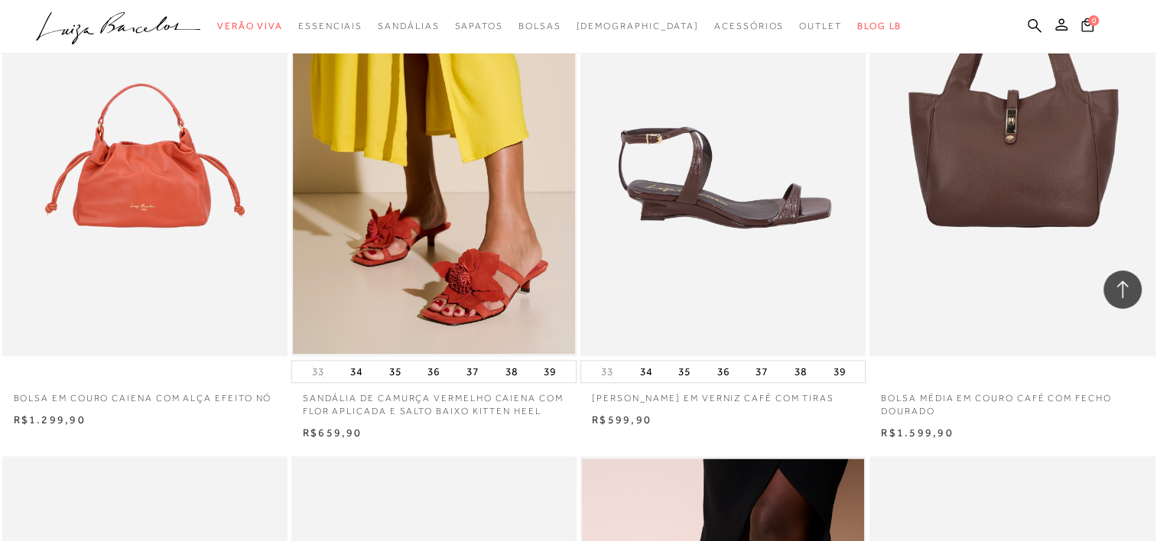
scroll to position [1797, 0]
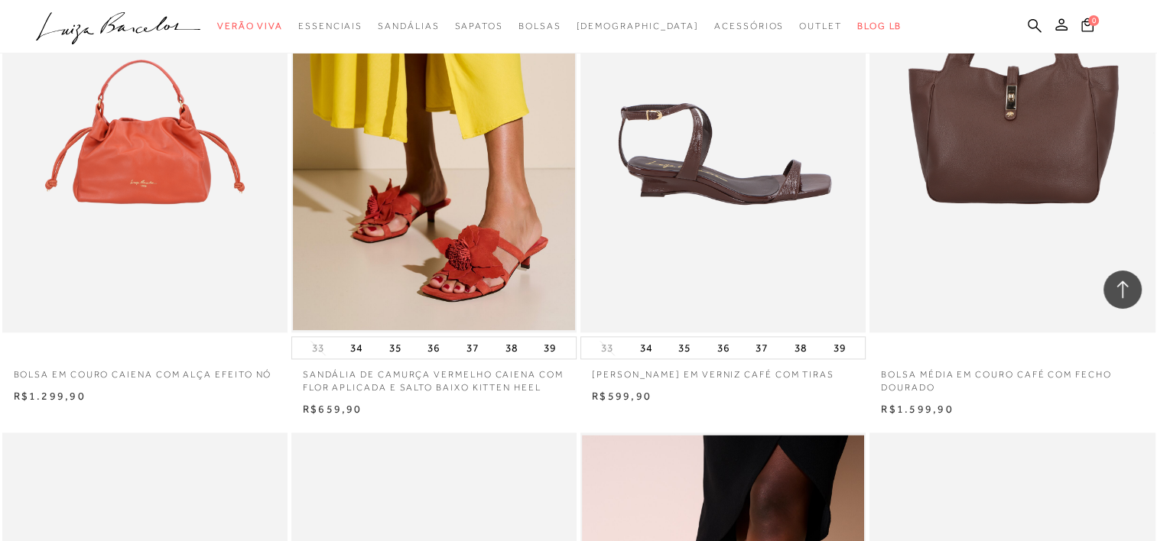
click at [703, 289] on img at bounding box center [724, 118] width 284 height 428
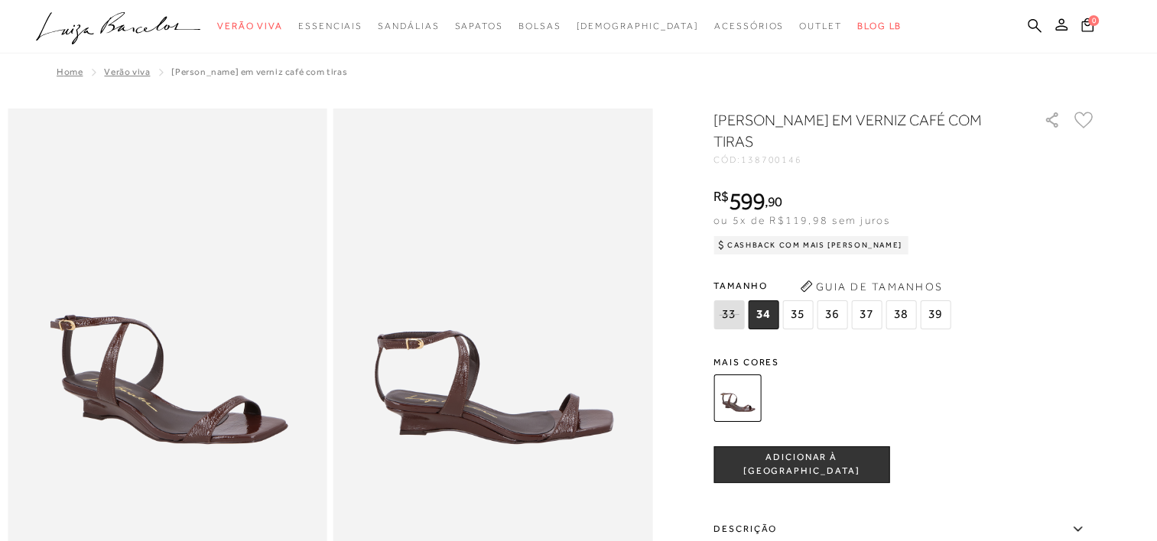
click at [910, 281] on button "Guia de Tamanhos" at bounding box center [870, 286] width 153 height 24
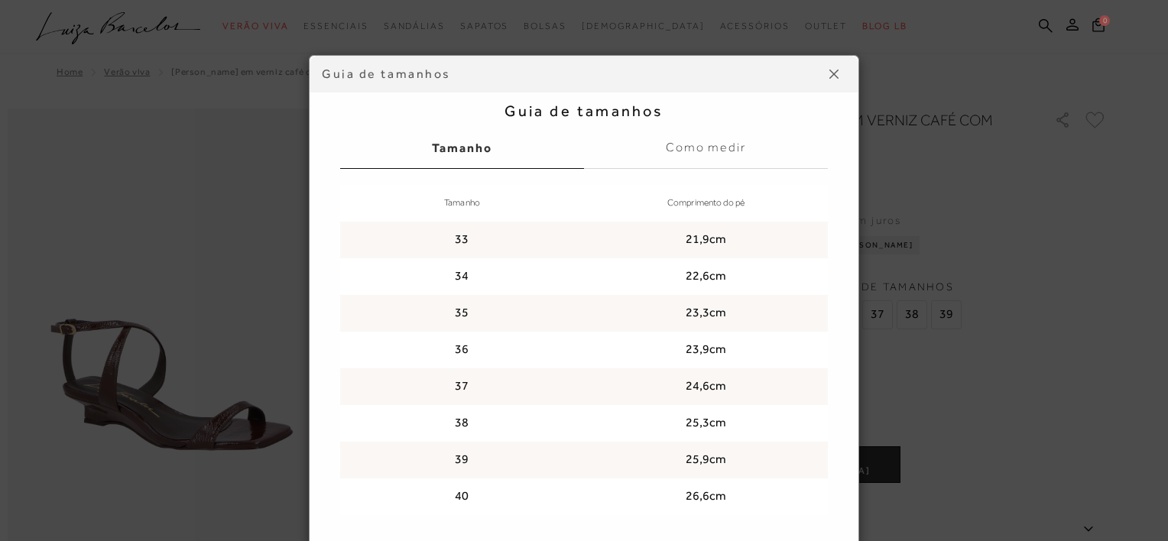
click at [830, 76] on img at bounding box center [834, 74] width 9 height 9
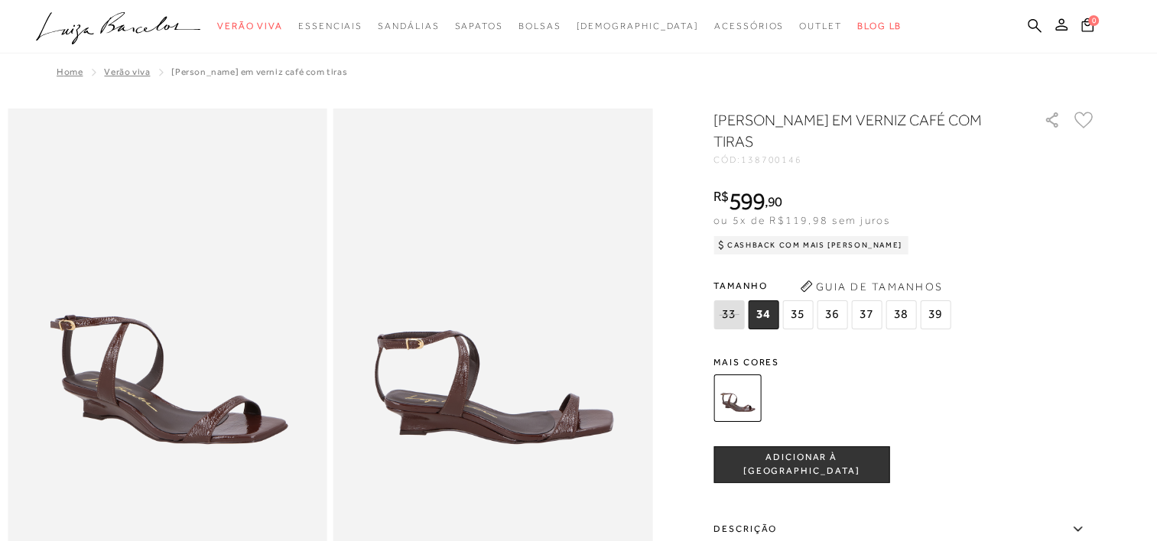
click at [865, 323] on span "37" at bounding box center [866, 314] width 31 height 29
click at [821, 456] on button "ADICIONAR À [GEOGRAPHIC_DATA]" at bounding box center [801, 465] width 176 height 37
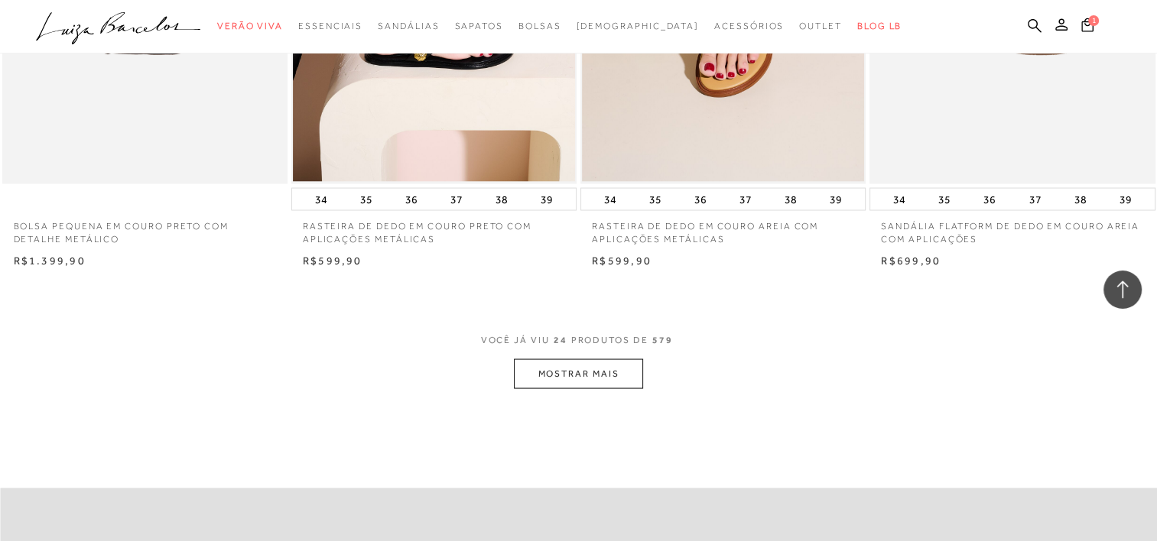
scroll to position [3072, 0]
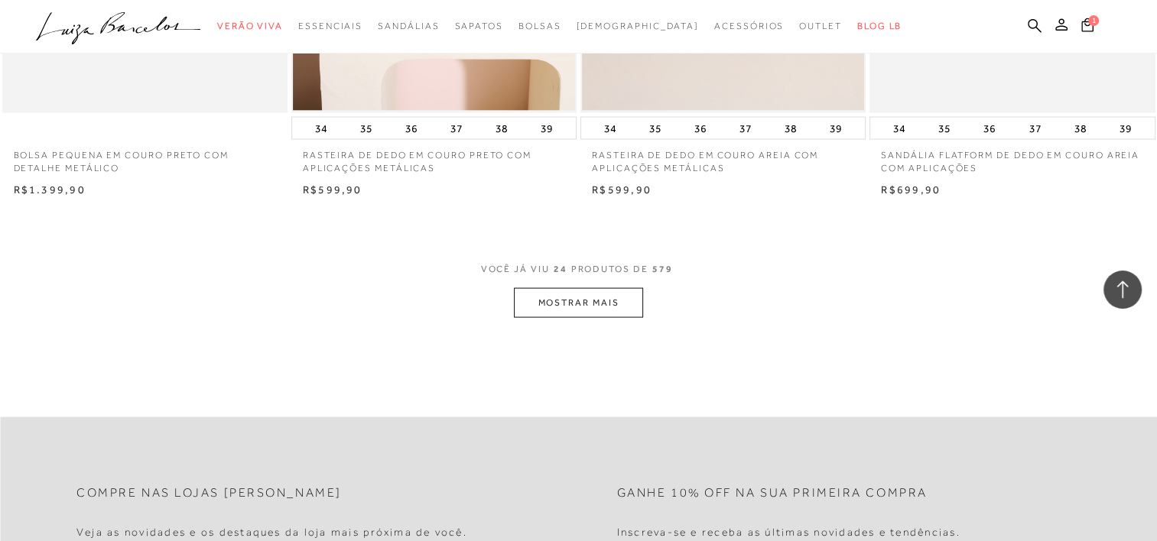
click at [579, 313] on button "MOSTRAR MAIS" at bounding box center [578, 303] width 128 height 30
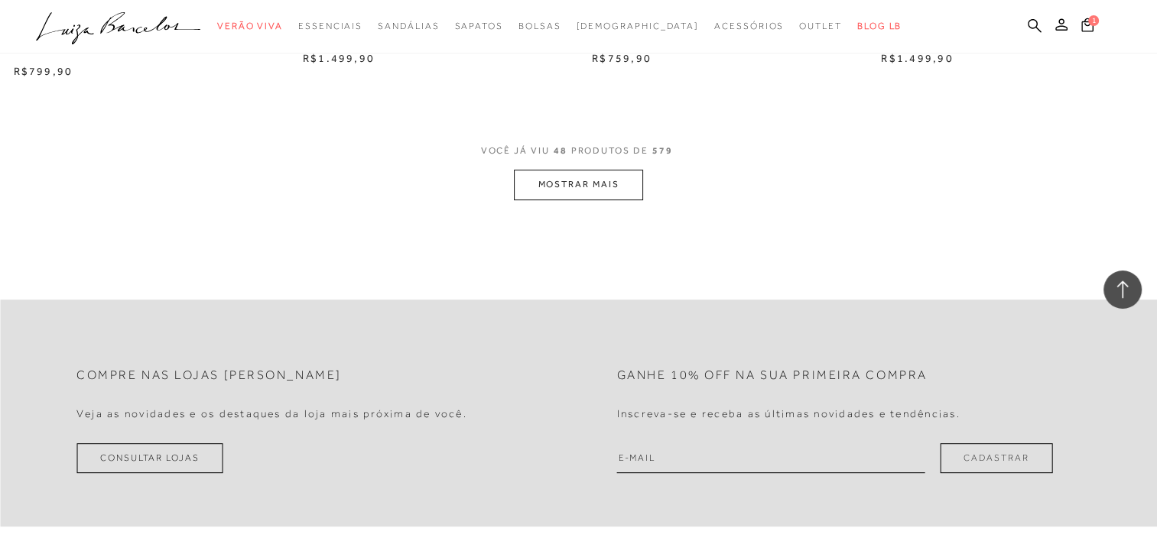
scroll to position [6370, 0]
click at [596, 178] on button "MOSTRAR MAIS" at bounding box center [578, 184] width 128 height 30
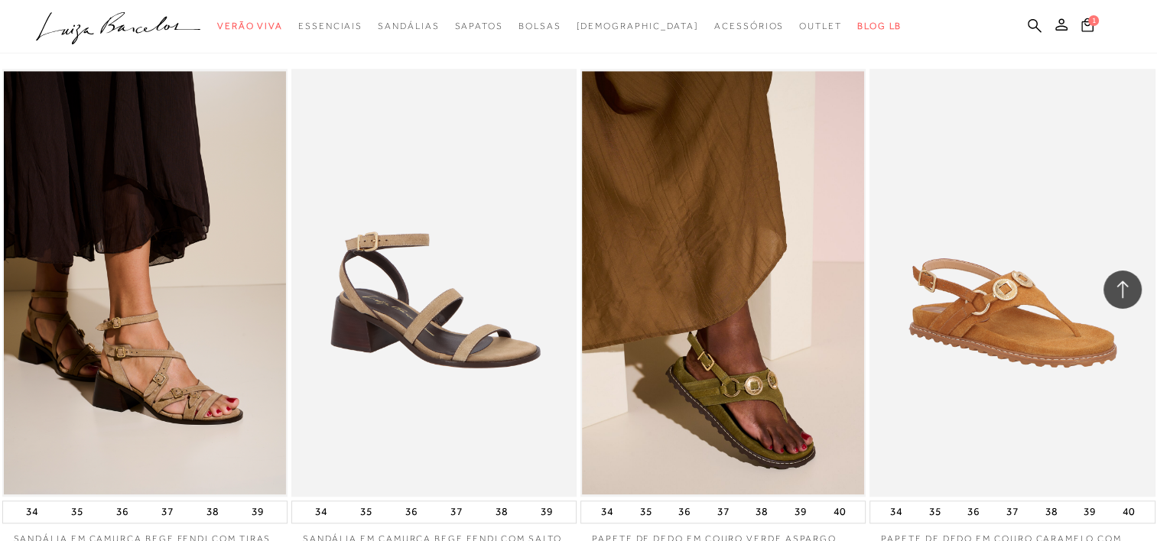
scroll to position [6948, 0]
